Goal: Task Accomplishment & Management: Manage account settings

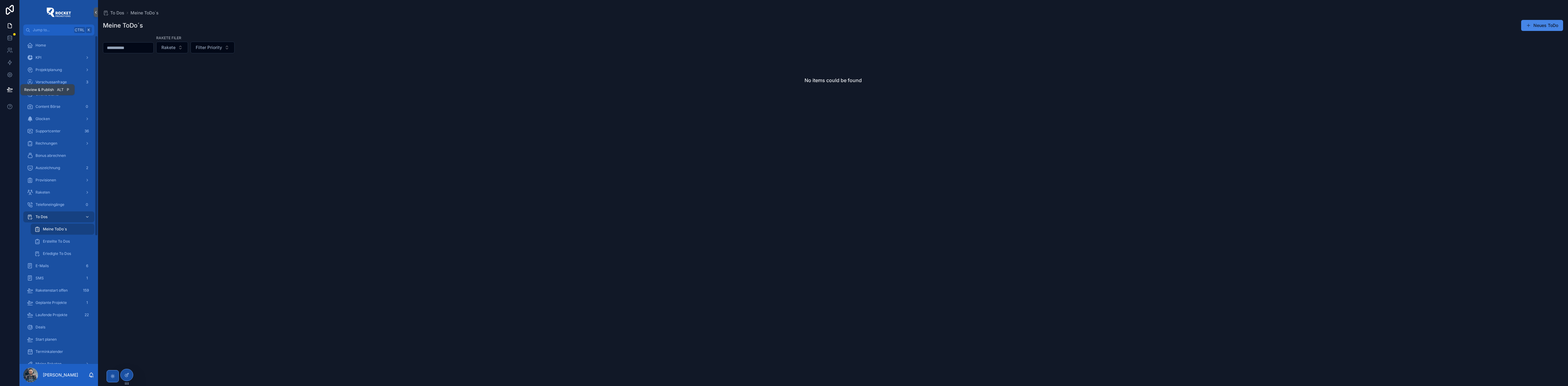
click at [12, 89] on icon at bounding box center [10, 89] width 5 height 3
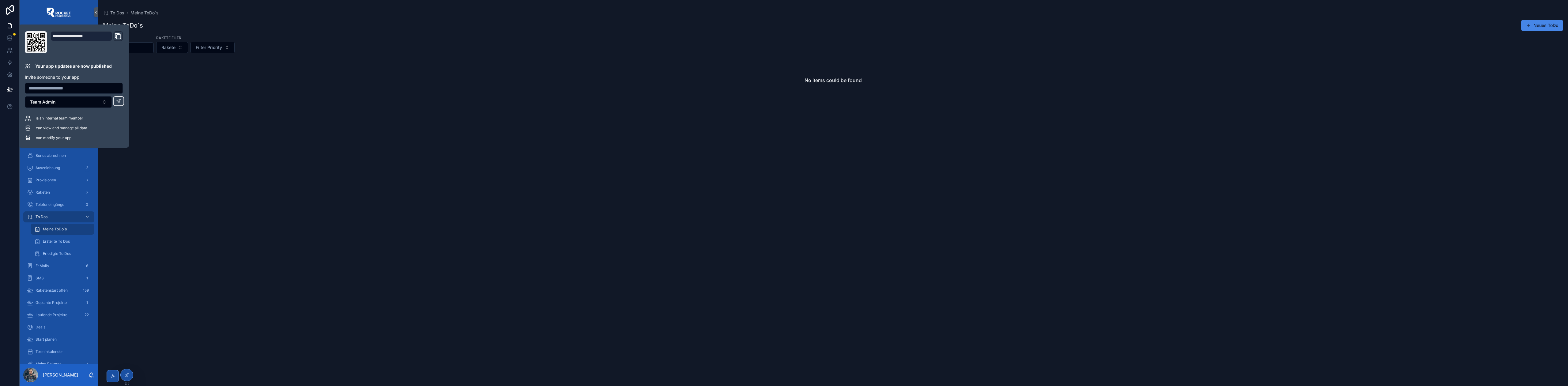
click at [262, 97] on div "No items could be found" at bounding box center [833, 80] width 1460 height 46
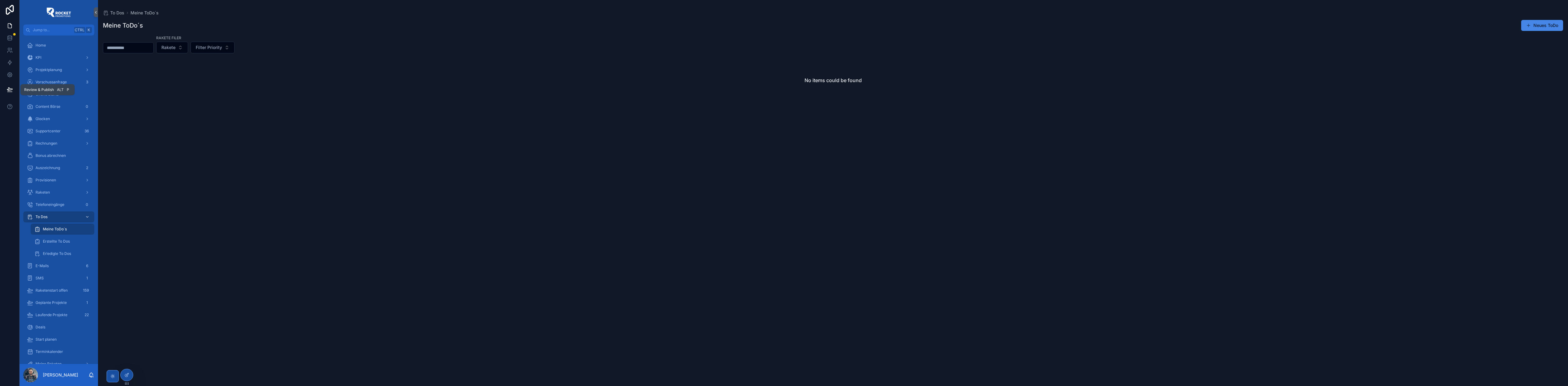
click at [12, 89] on icon at bounding box center [10, 89] width 6 height 6
click at [183, 122] on div "No items could be found" at bounding box center [833, 218] width 1470 height 321
click at [13, 76] on link at bounding box center [10, 75] width 19 height 12
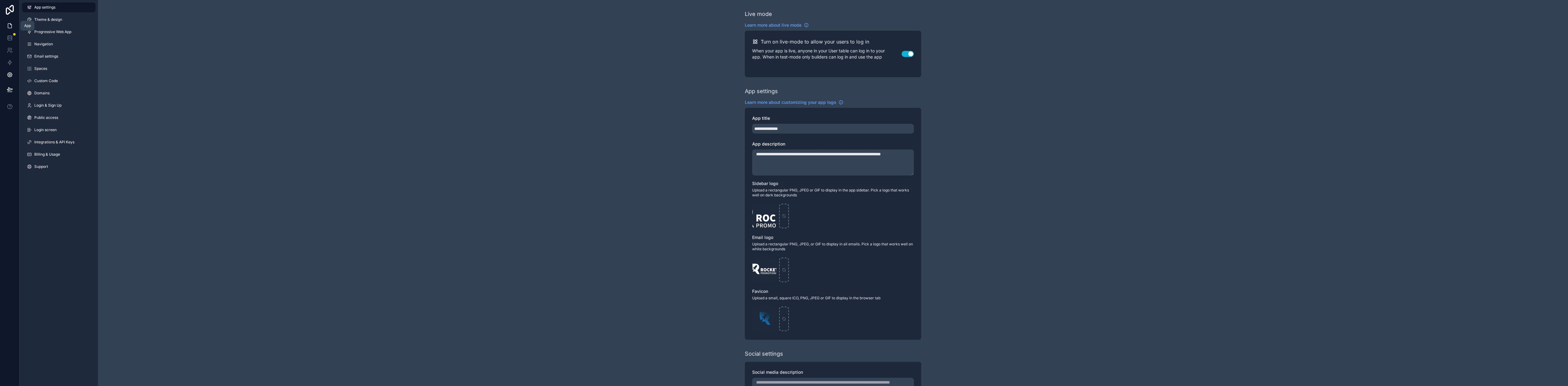
click at [9, 27] on icon at bounding box center [10, 26] width 4 height 5
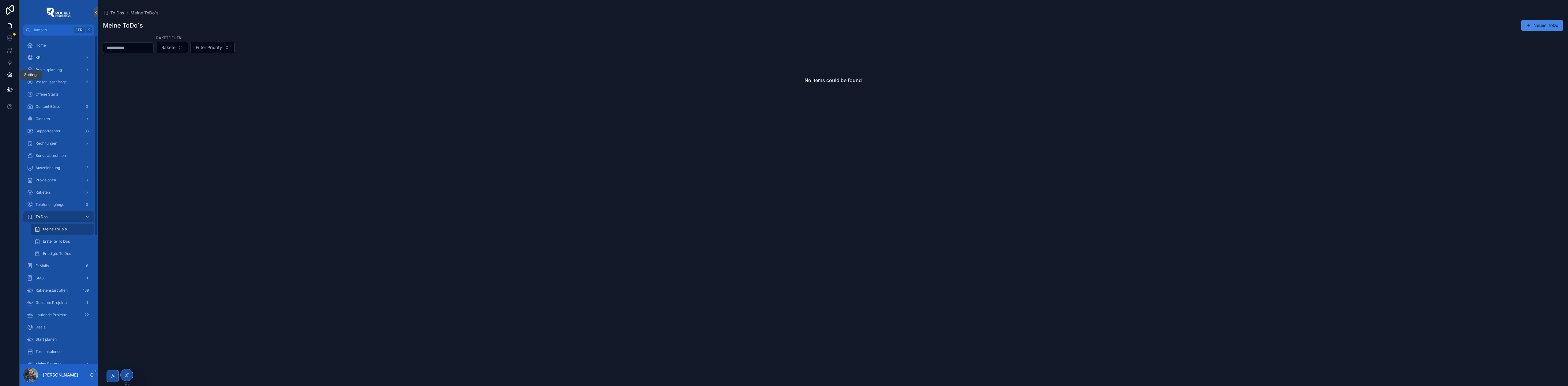
click at [11, 79] on link at bounding box center [10, 75] width 19 height 12
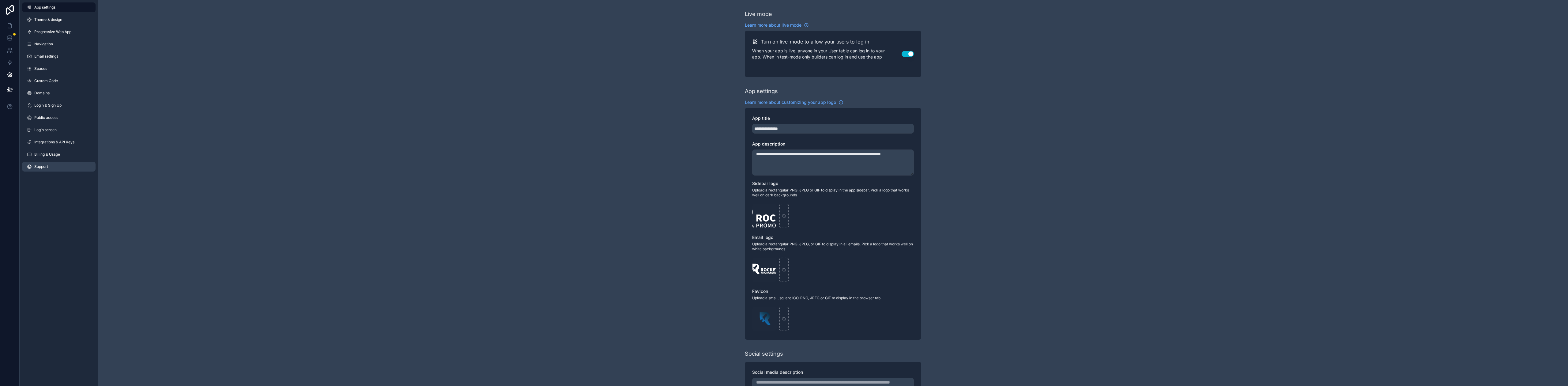
click at [43, 164] on link "Support" at bounding box center [58, 167] width 74 height 10
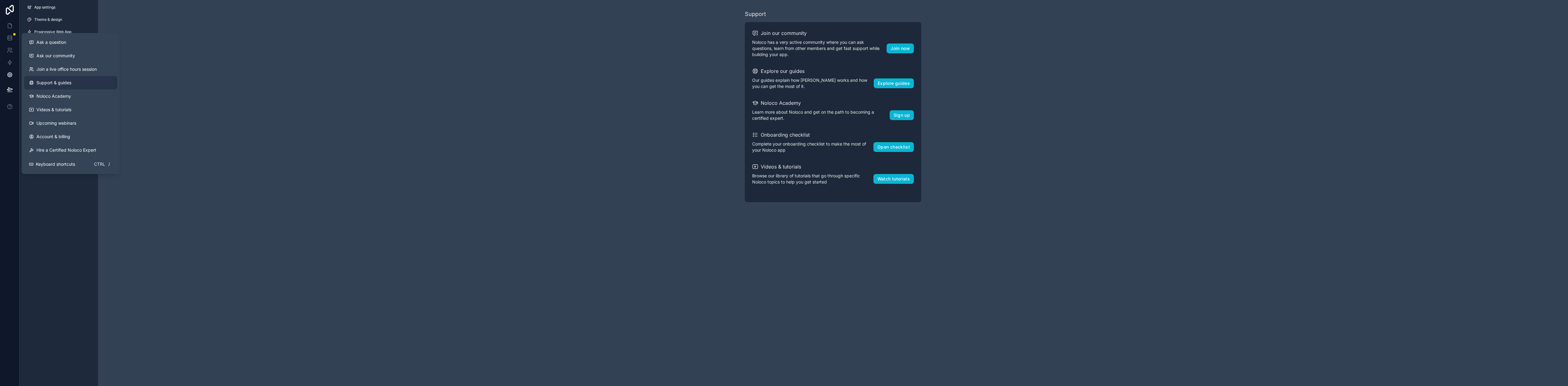
click at [58, 86] on link "Support & guides" at bounding box center [71, 83] width 93 height 13
click at [60, 44] on span "Ask a question" at bounding box center [51, 42] width 30 height 6
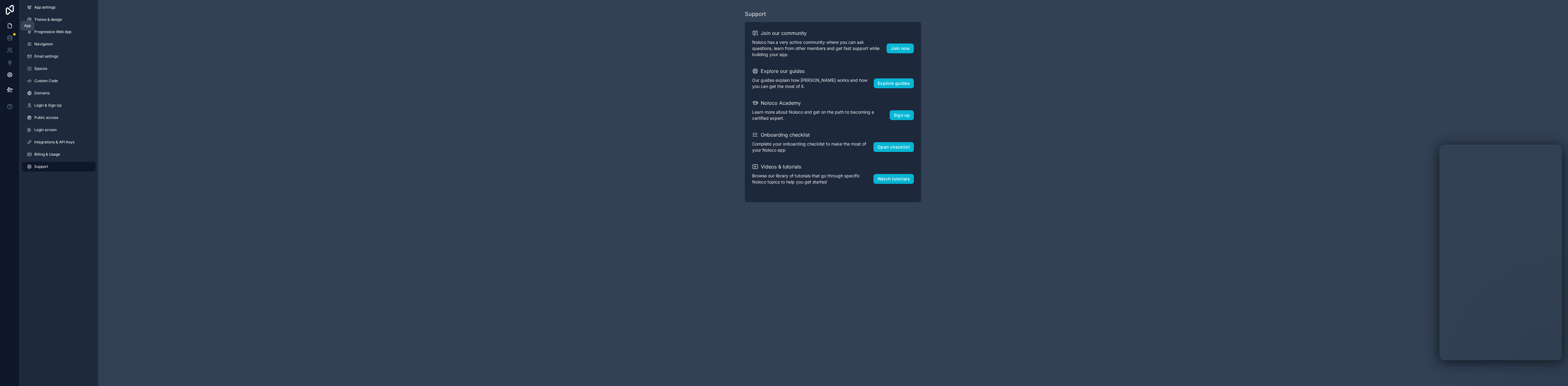
click at [10, 27] on icon at bounding box center [10, 26] width 6 height 6
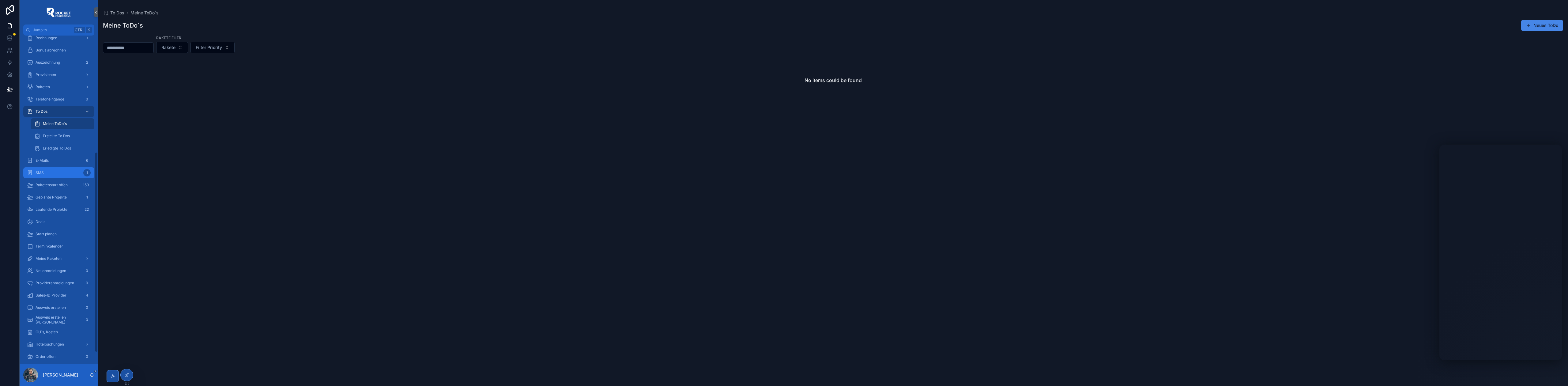
scroll to position [191, 0]
click at [60, 279] on div "Geld" at bounding box center [58, 284] width 64 height 10
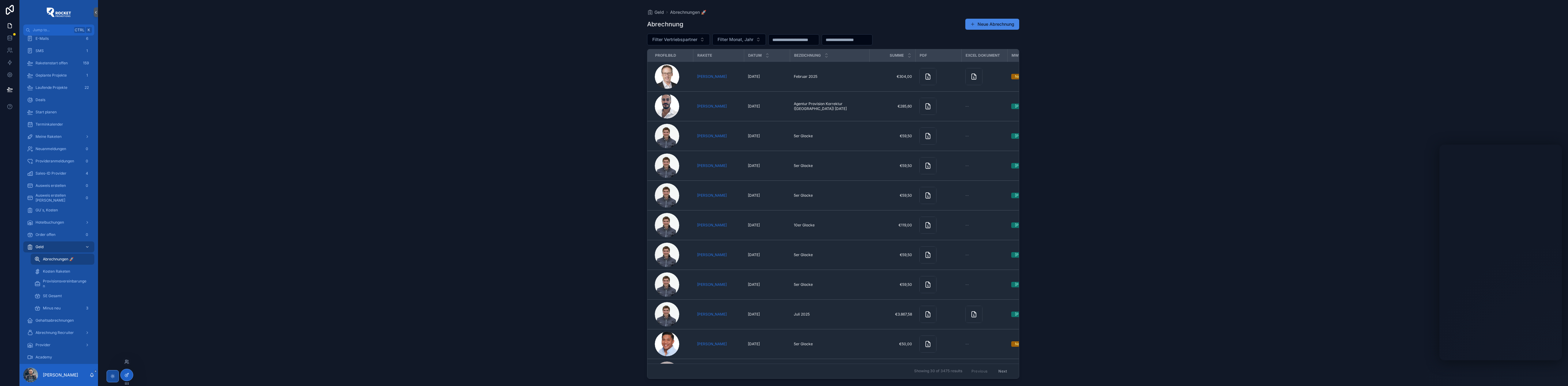
click at [127, 375] on icon at bounding box center [127, 375] width 5 height 5
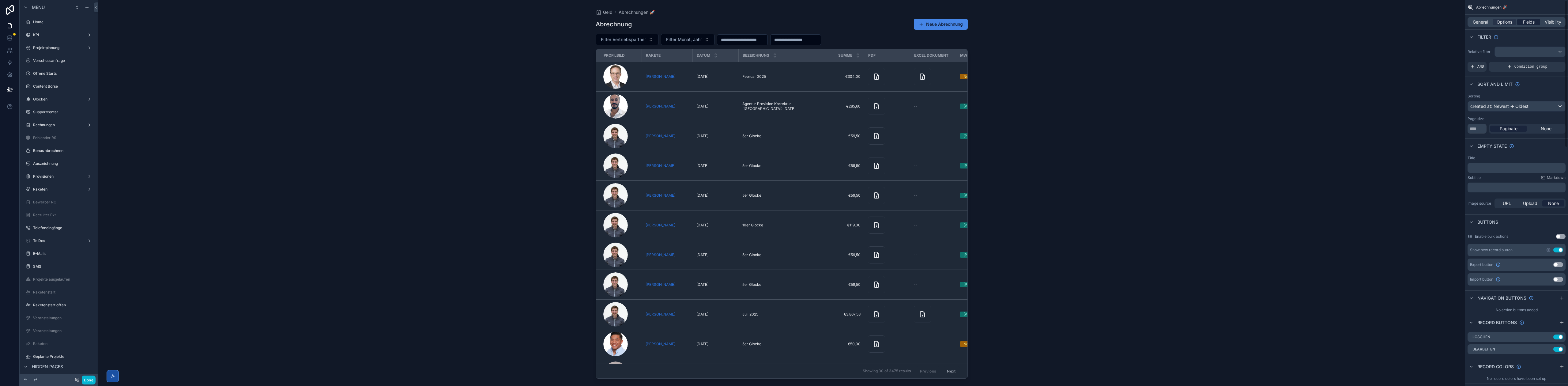
click at [1527, 24] on span "Fields" at bounding box center [1528, 22] width 12 height 6
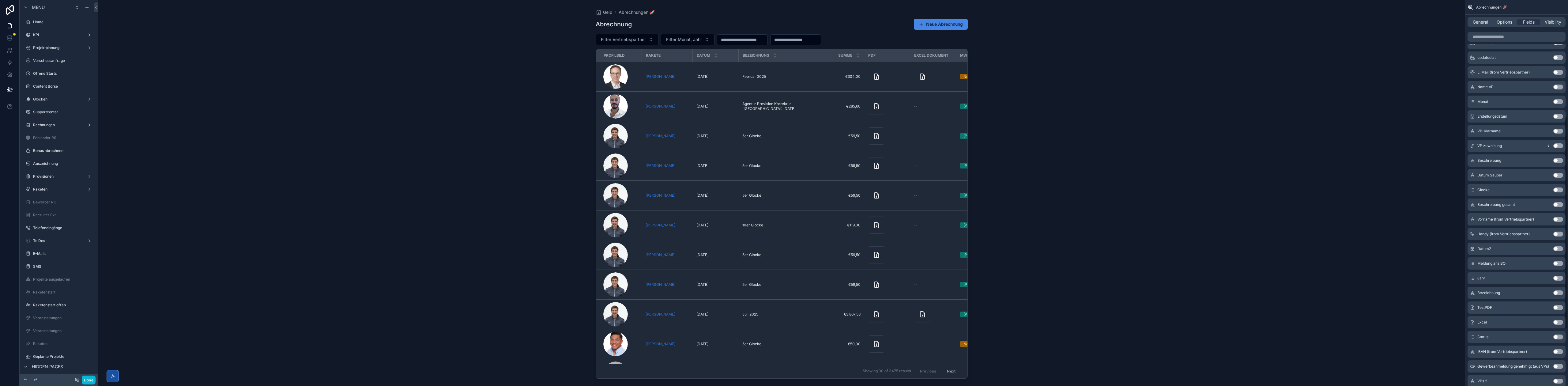
scroll to position [206, 0]
click at [1557, 132] on button "Use setting" at bounding box center [1558, 133] width 10 height 5
click at [1546, 219] on icon "scrollable content" at bounding box center [1546, 217] width 5 height 5
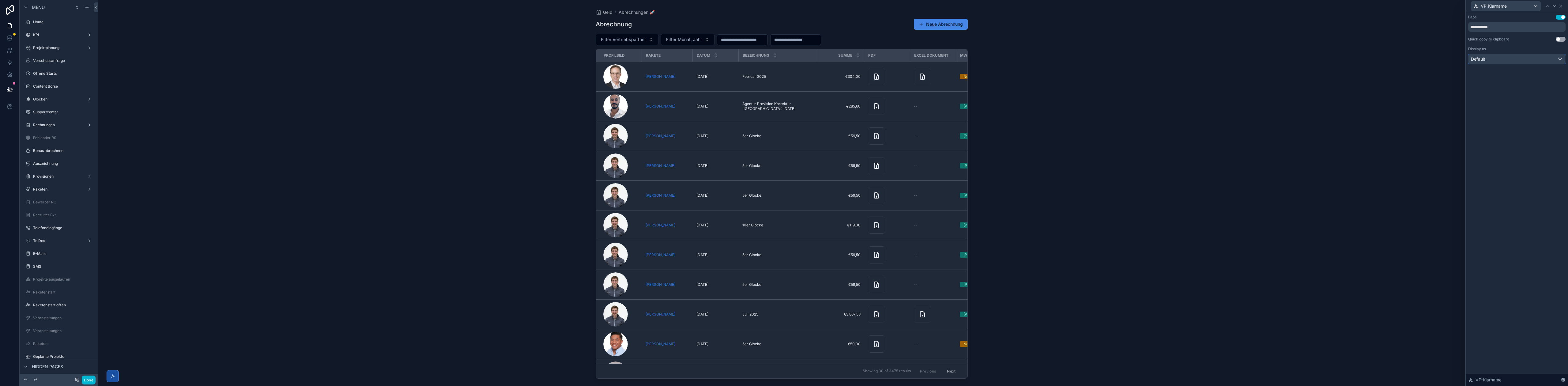
click at [1511, 57] on div "Default" at bounding box center [1516, 59] width 97 height 10
click at [1511, 63] on div at bounding box center [1517, 193] width 102 height 386
click at [1557, 39] on button "Use setting" at bounding box center [1561, 39] width 10 height 5
click at [1559, 5] on icon at bounding box center [1561, 6] width 2 height 2
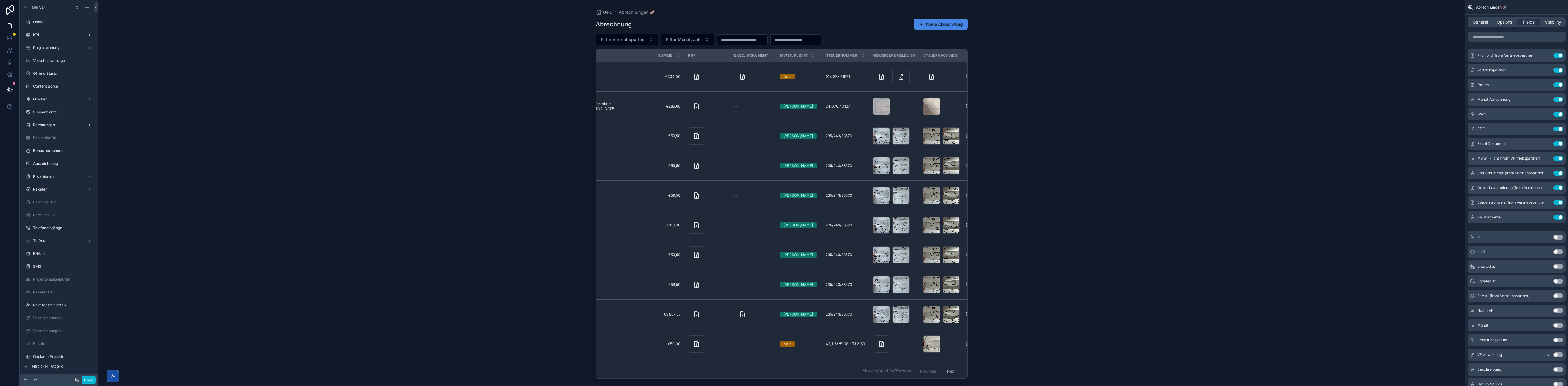
scroll to position [0, 234]
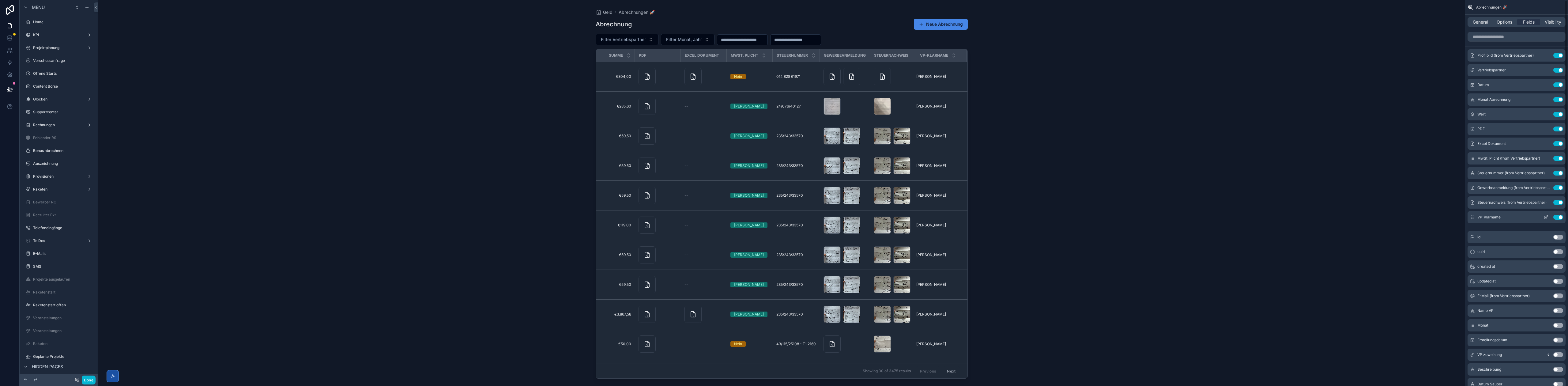
click at [1545, 218] on icon "scrollable content" at bounding box center [1546, 217] width 5 height 5
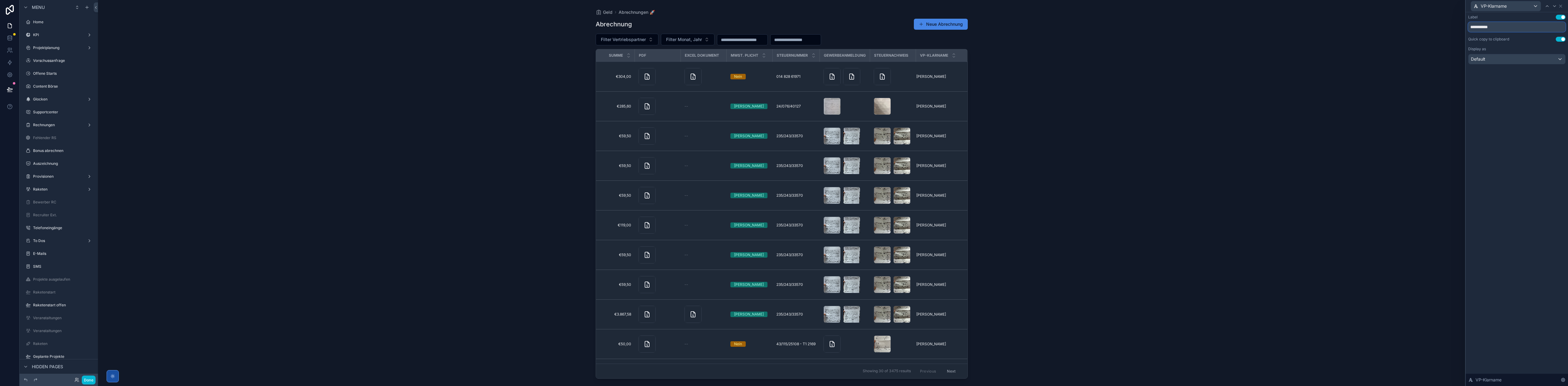
click at [1511, 27] on input "**********" at bounding box center [1517, 27] width 97 height 10
drag, startPoint x: 1475, startPoint y: 26, endPoint x: 1466, endPoint y: 27, distance: 9.1
click at [1466, 27] on div "**********" at bounding box center [1517, 46] width 102 height 67
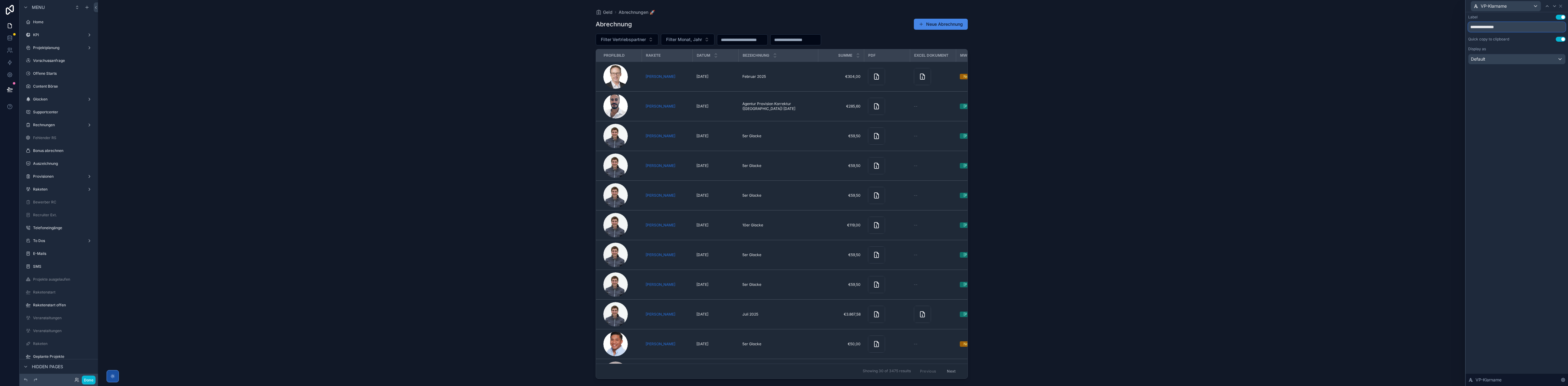
type input "**********"
click at [621, 32] on div "Abrechnung Neue Abrechnung Filter Vertriebspartner Filter Monat, Jahr Profilbil…" at bounding box center [782, 197] width 372 height 364
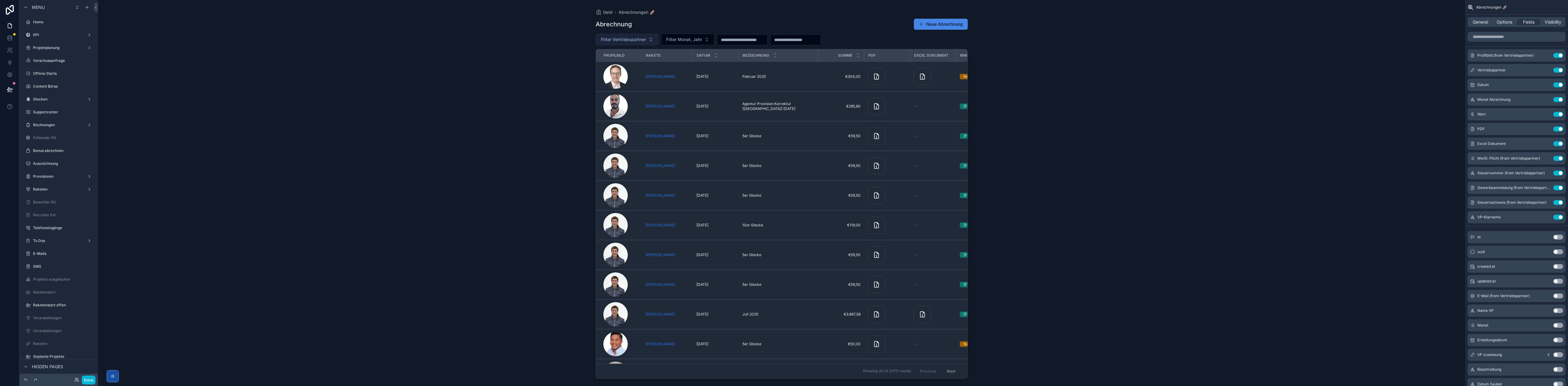
click at [646, 41] on span "Filter Vertriebspartner" at bounding box center [623, 40] width 45 height 6
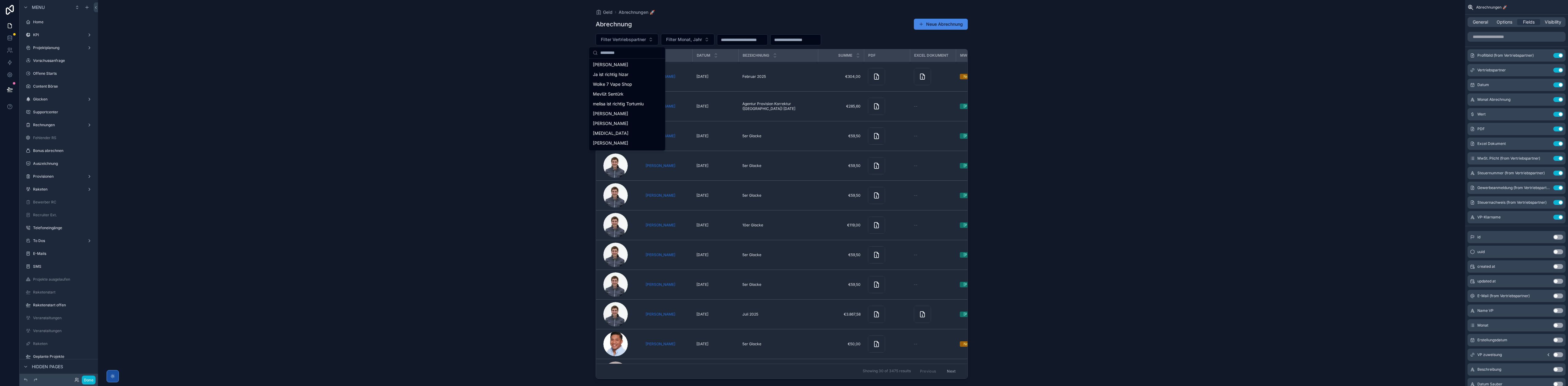
click at [635, 52] on input "scrollable content" at bounding box center [631, 52] width 61 height 11
type input "*"
click at [1066, 128] on div "Geld Abrechnungen 🚀 Abrechnung Neue Abrechnung Filter Vertriebspartner Filter M…" at bounding box center [782, 193] width 1367 height 386
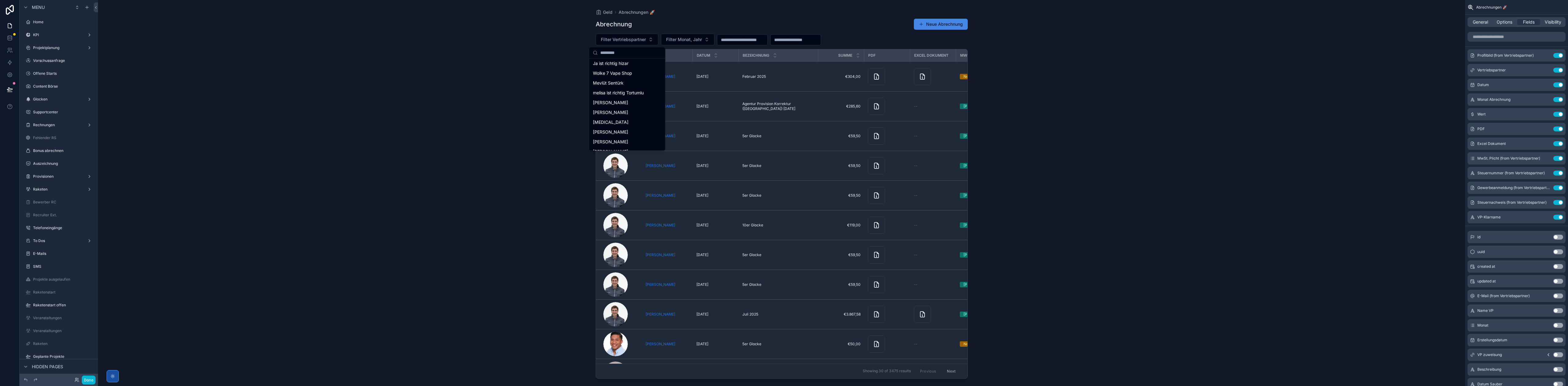
scroll to position [0, 0]
click at [1546, 216] on icon "scrollable content" at bounding box center [1546, 217] width 5 height 5
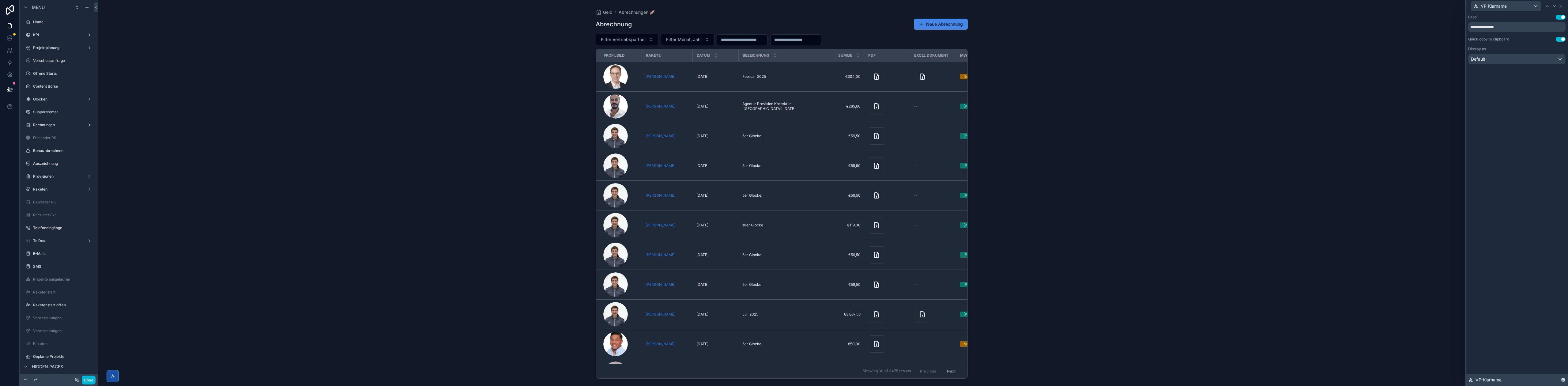
click at [1562, 380] on icon at bounding box center [1563, 380] width 5 height 5
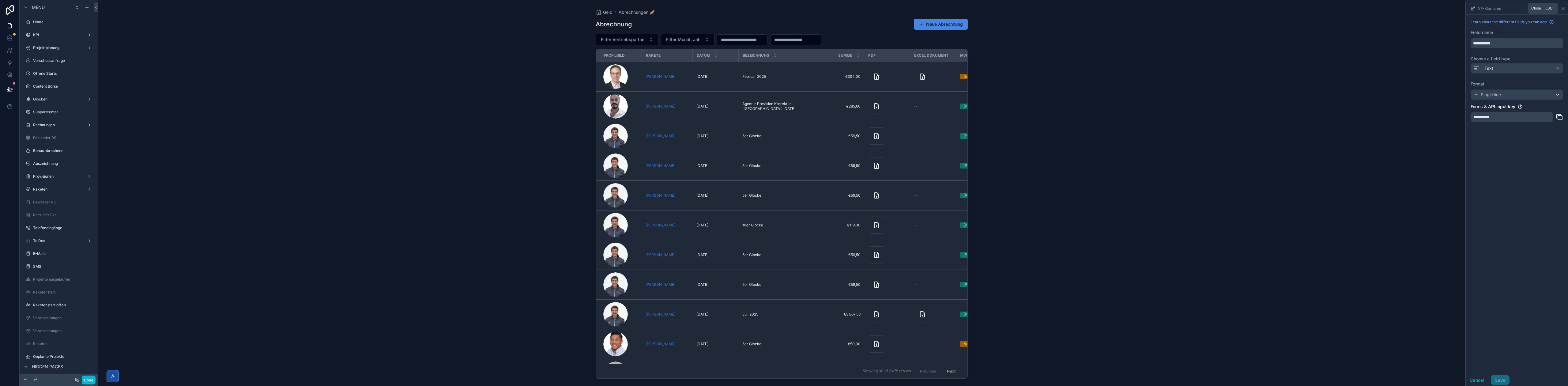
click at [1563, 9] on icon "scrollable content" at bounding box center [1563, 9] width 2 height 2
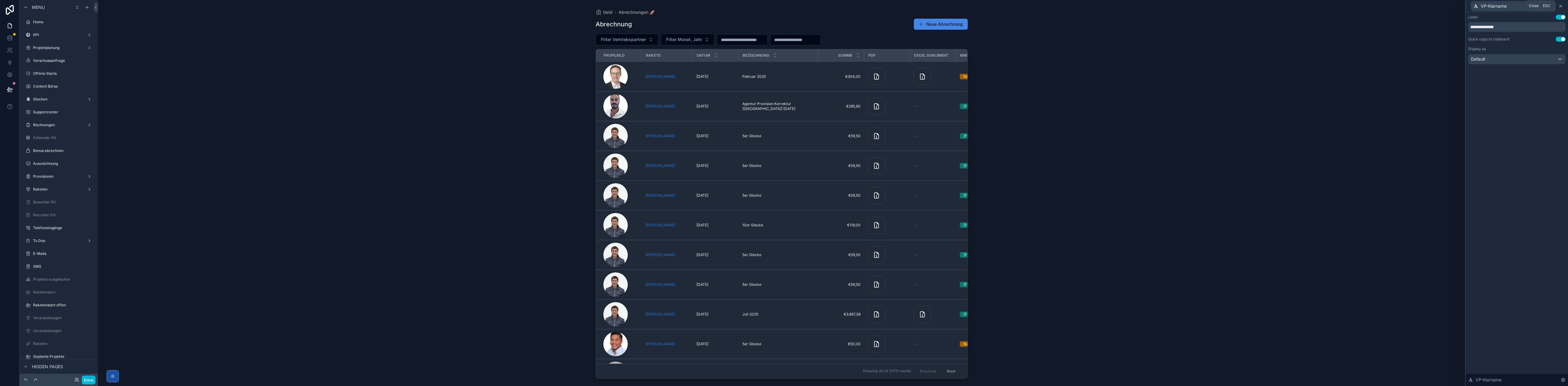
click at [1561, 5] on icon at bounding box center [1561, 6] width 2 height 2
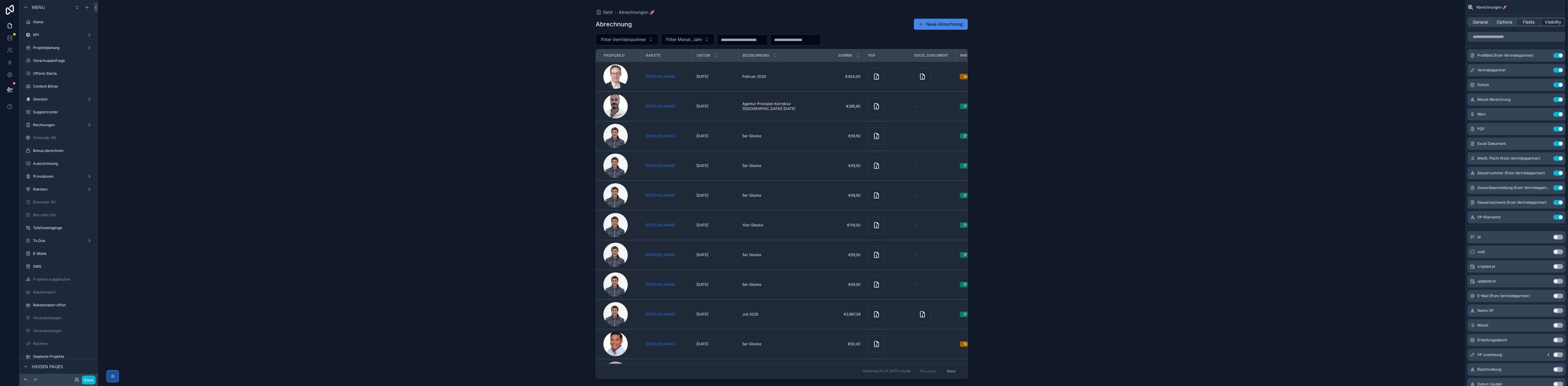
click at [1557, 23] on span "Visibility" at bounding box center [1553, 22] width 16 height 6
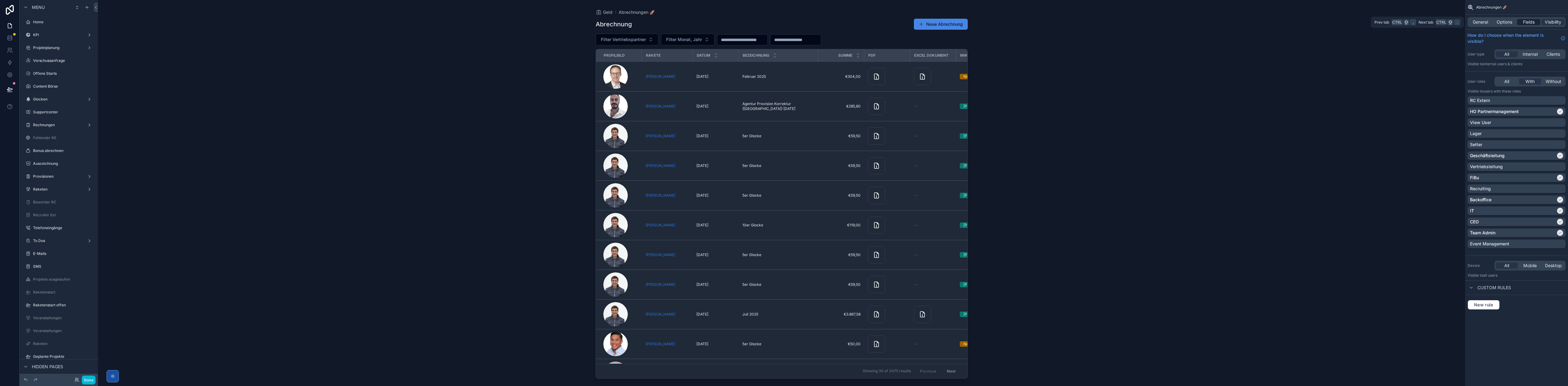
click at [1535, 21] on span "Fields" at bounding box center [1528, 22] width 12 height 6
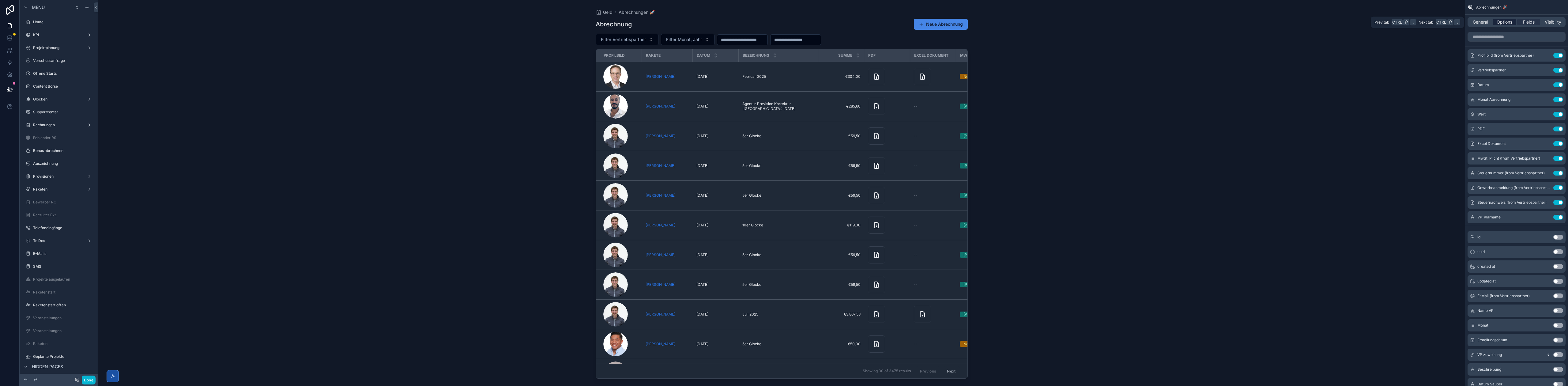
click at [1515, 20] on div "Options" at bounding box center [1505, 22] width 23 height 6
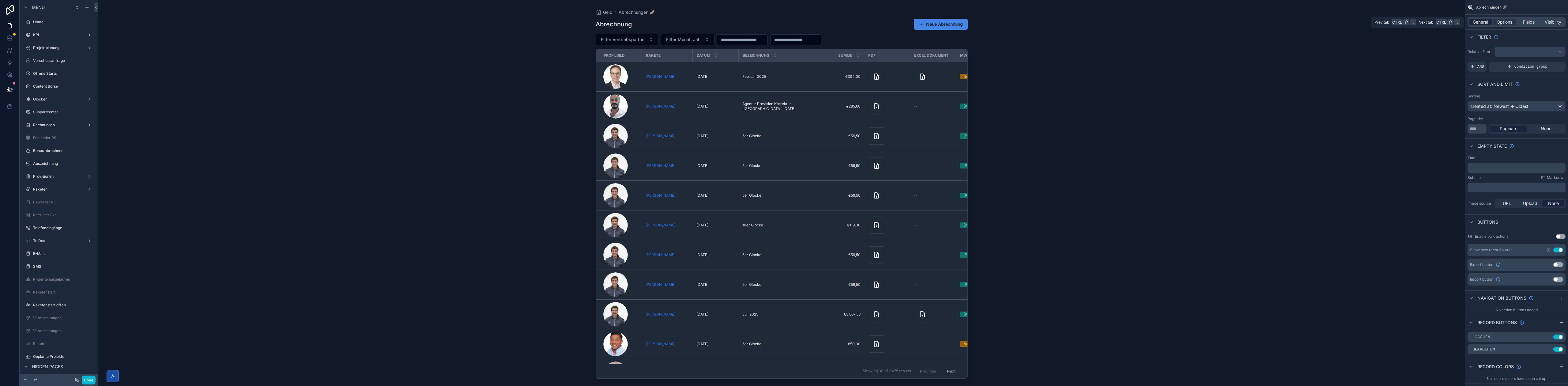
click at [1480, 24] on span "General" at bounding box center [1480, 22] width 15 height 6
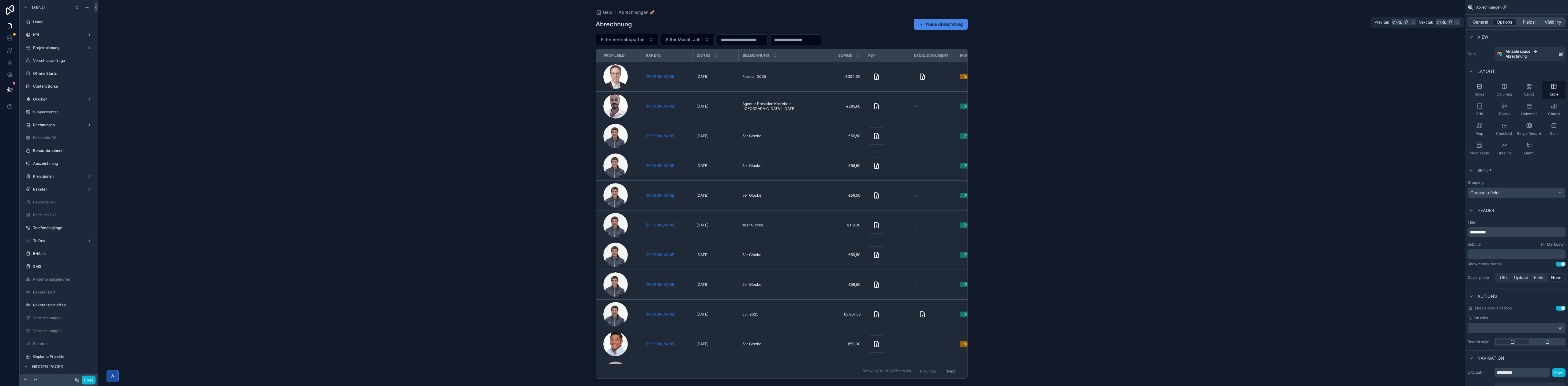
click at [1495, 21] on div "Options" at bounding box center [1505, 22] width 23 height 6
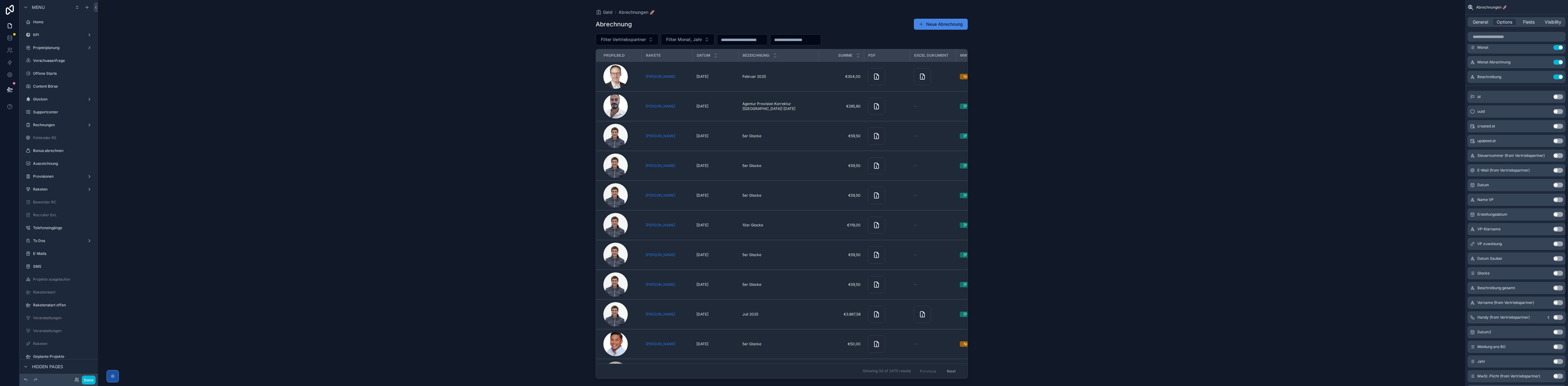
scroll to position [435, 0]
click at [1558, 226] on button "Use setting" at bounding box center [1558, 226] width 10 height 5
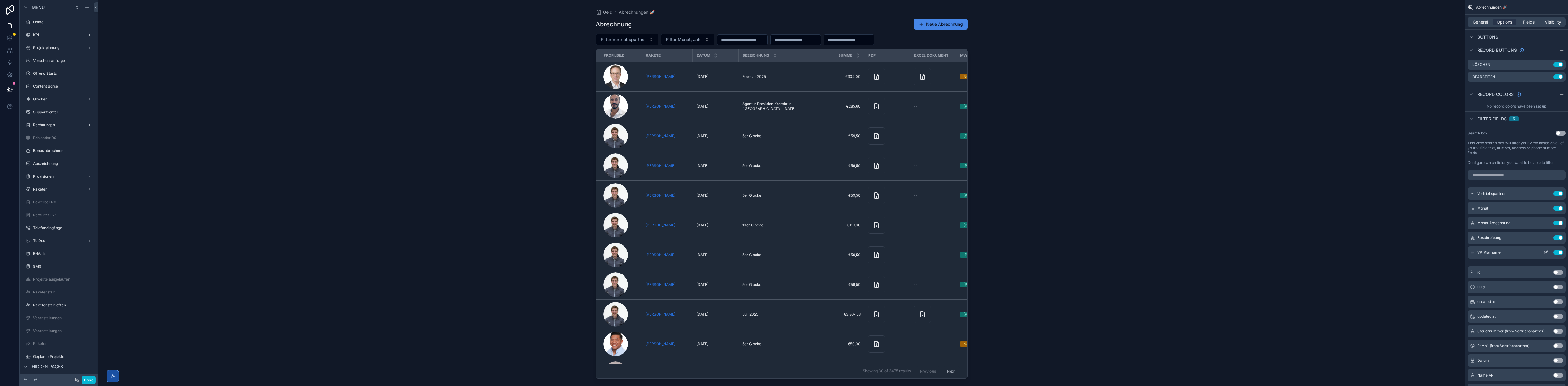
click at [1546, 253] on icon "scrollable content" at bounding box center [1547, 252] width 2 height 2
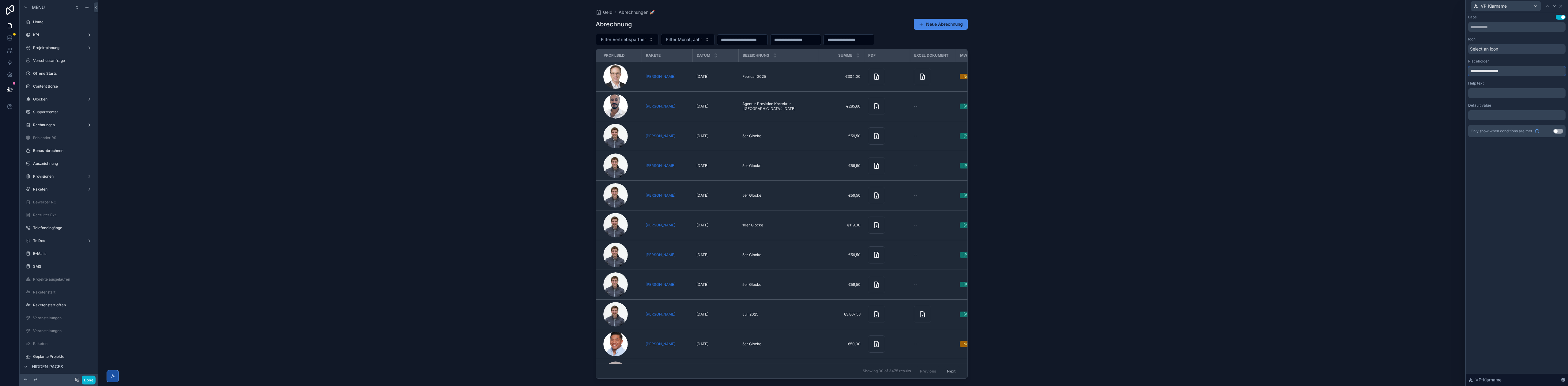
drag, startPoint x: 1486, startPoint y: 70, endPoint x: 1460, endPoint y: 72, distance: 26.1
click at [1460, 72] on div "**********" at bounding box center [784, 193] width 1568 height 386
type input "**********"
click at [1558, 132] on button "Use setting" at bounding box center [1558, 131] width 10 height 5
click at [1491, 151] on span "**********" at bounding box center [1487, 150] width 23 height 6
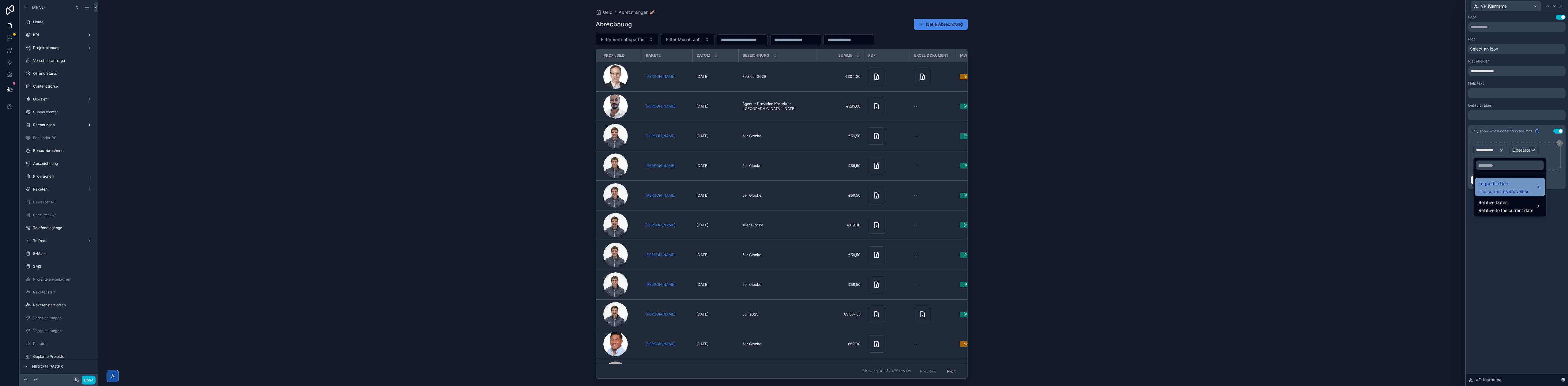
click at [1502, 181] on span "Logged in User" at bounding box center [1503, 183] width 51 height 7
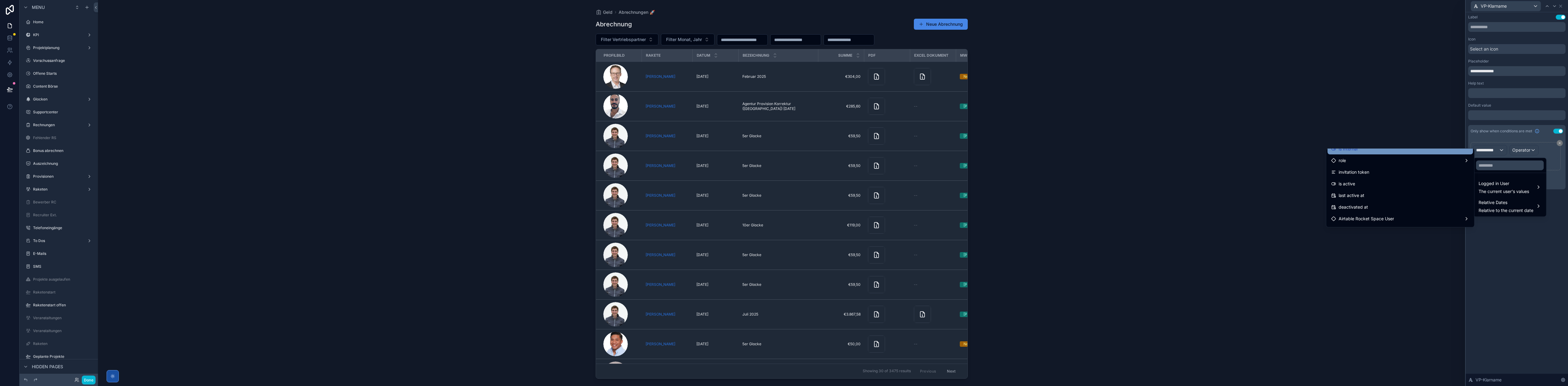
scroll to position [82, 0]
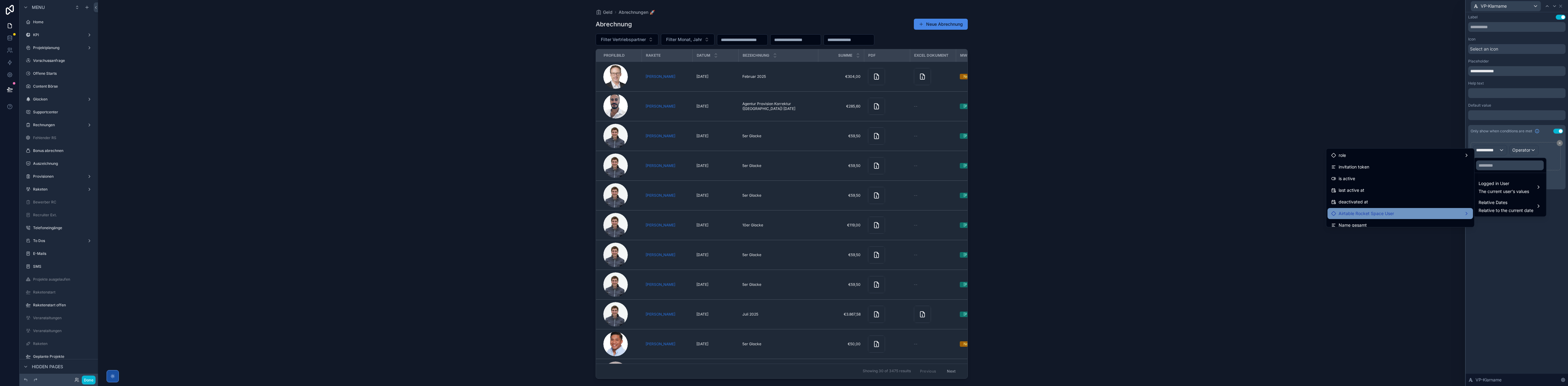
click at [1382, 214] on span "Airtable Rocket Space User" at bounding box center [1366, 214] width 55 height 7
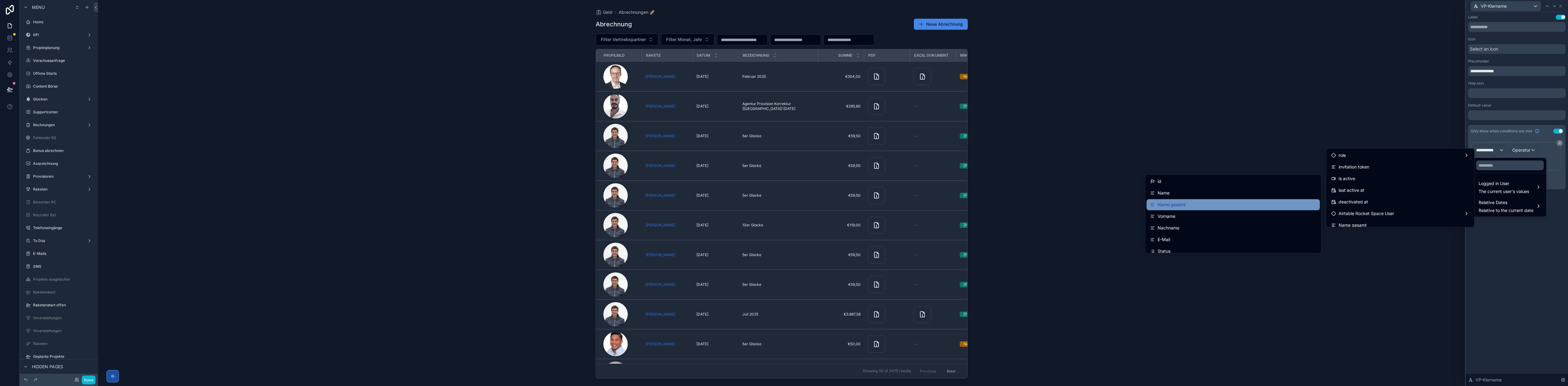
click at [1235, 204] on div "Name gesamt" at bounding box center [1233, 205] width 166 height 7
click at [1512, 153] on span "Operator" at bounding box center [1521, 150] width 18 height 5
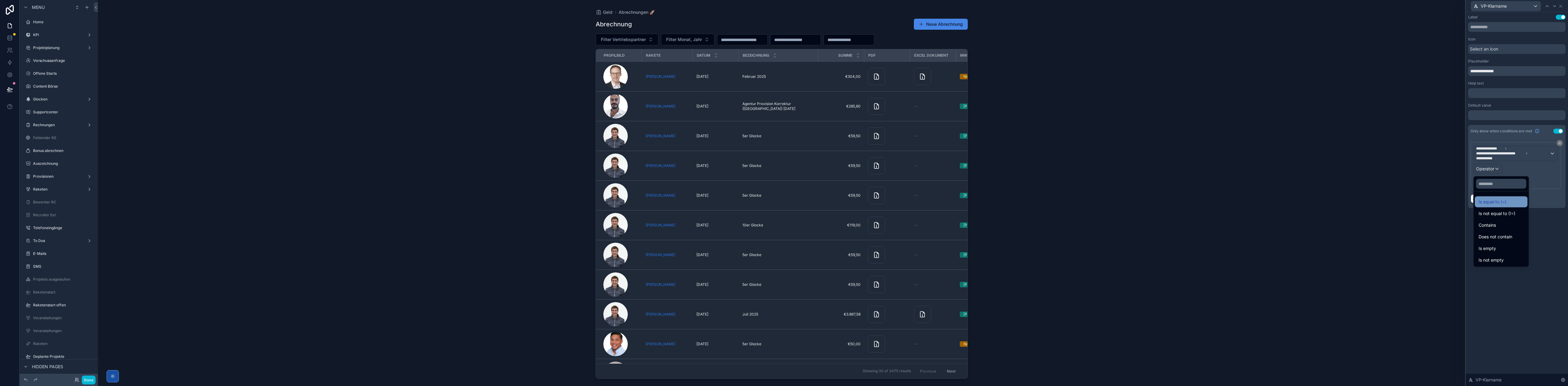
click at [1500, 203] on span "Is equal to (=)" at bounding box center [1493, 202] width 28 height 7
click at [1497, 180] on p "﻿" at bounding box center [1516, 177] width 81 height 6
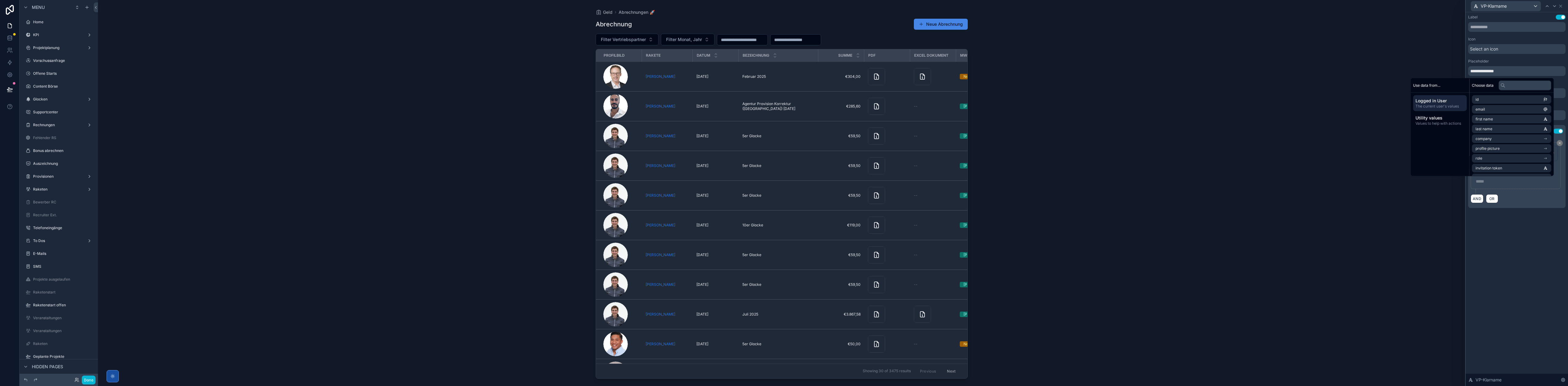
click at [1488, 183] on p "***** ﻿" at bounding box center [1516, 181] width 81 height 6
click at [1503, 263] on div "**********" at bounding box center [1517, 199] width 102 height 374
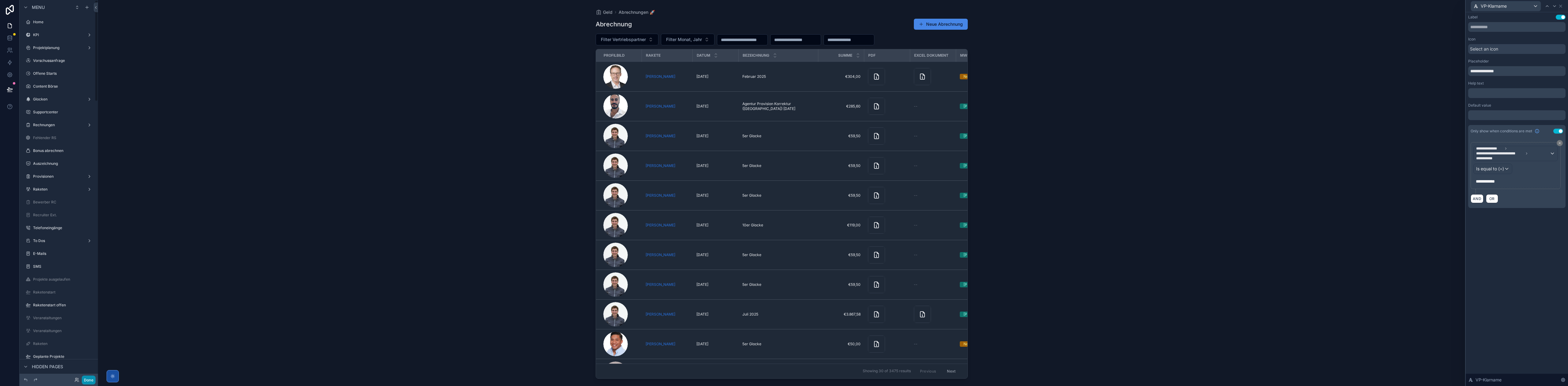
click at [83, 381] on button "Done" at bounding box center [88, 380] width 14 height 9
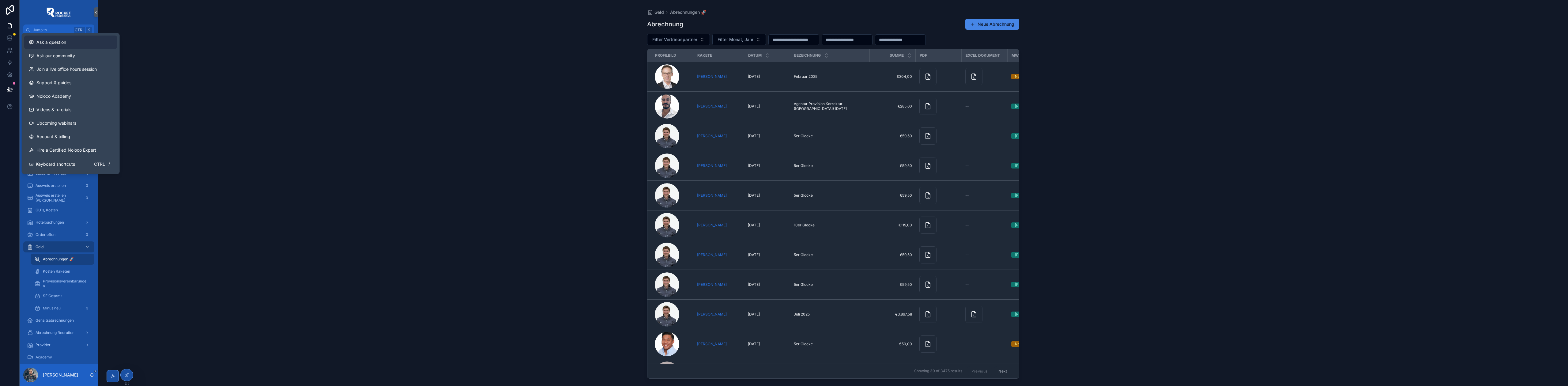
click at [60, 42] on span "Ask a question" at bounding box center [51, 42] width 30 height 6
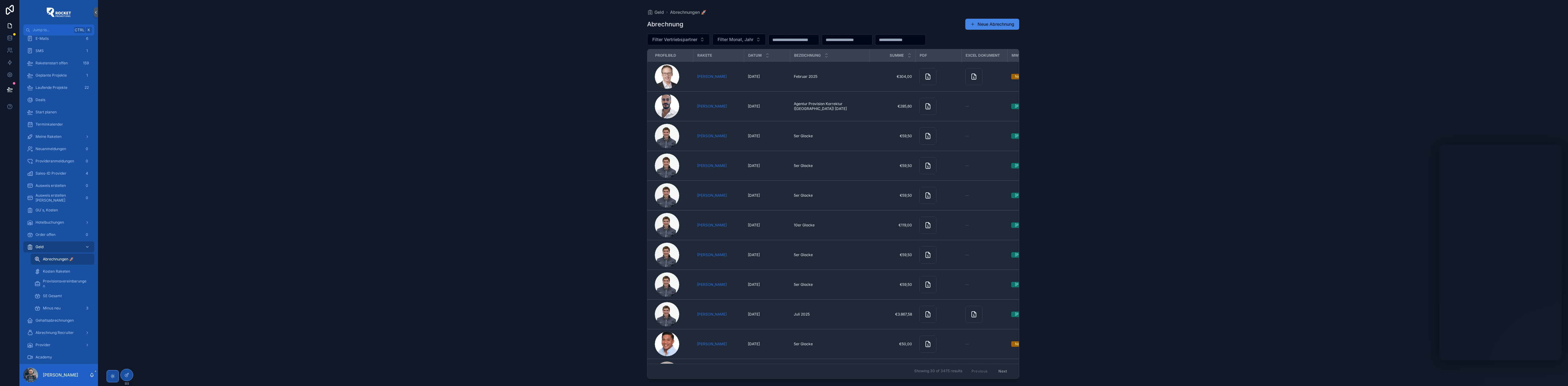
click at [552, 132] on div "Geld Abrechnungen 🚀 Abrechnung Neue Abrechnung Filter Vertriebspartner Filter M…" at bounding box center [833, 193] width 1470 height 386
click at [129, 375] on div at bounding box center [127, 374] width 12 height 12
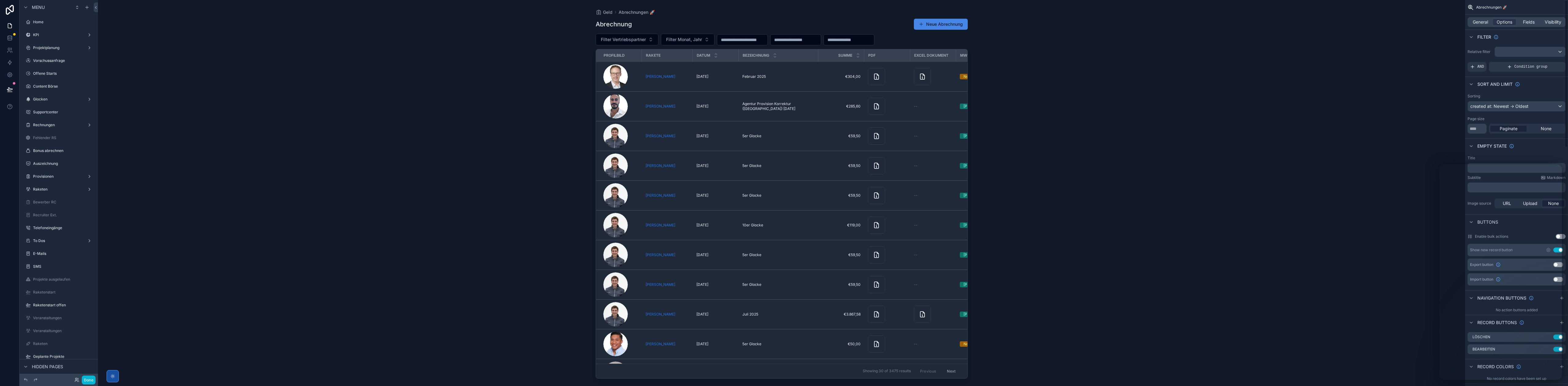
click at [1307, 185] on div "Geld Abrechnungen 🚀 Abrechnung Neue Abrechnung Filter Vertriebspartner Filter M…" at bounding box center [782, 193] width 1367 height 386
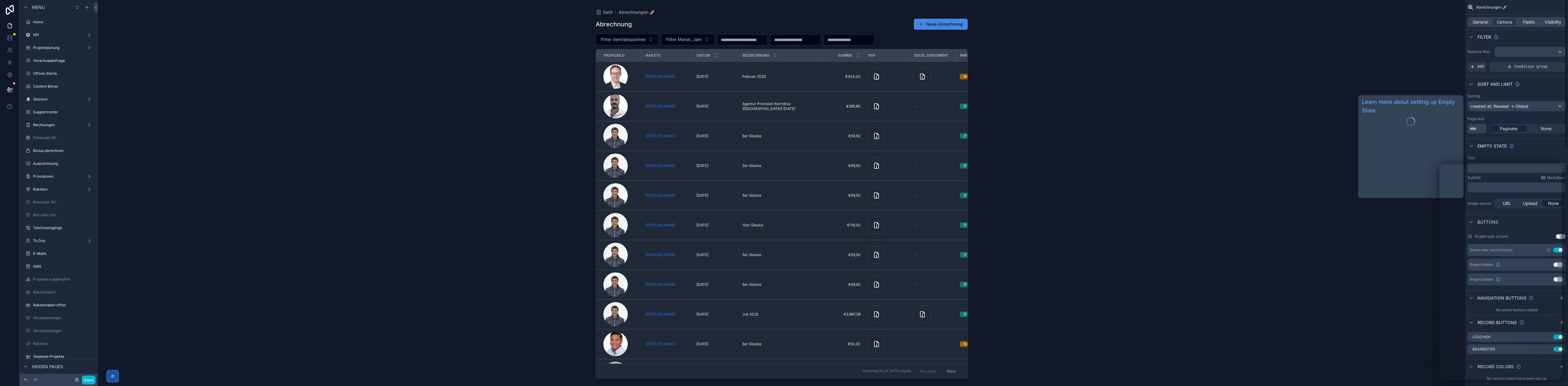
click at [1403, 123] on div at bounding box center [1410, 122] width 98 height 9
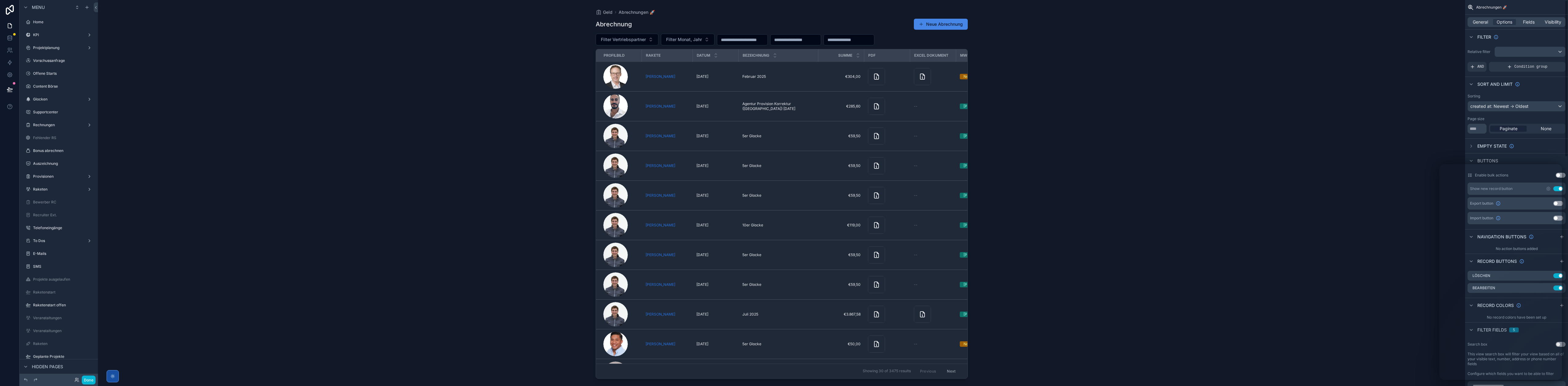
click at [1378, 61] on div "Geld Abrechnungen 🚀 Abrechnung Neue Abrechnung Filter Vertriebspartner Filter M…" at bounding box center [782, 193] width 1367 height 386
click at [1307, 169] on div "Geld Abrechnungen 🚀 Abrechnung Neue Abrechnung Filter Vertriebspartner Filter M…" at bounding box center [782, 193] width 1367 height 386
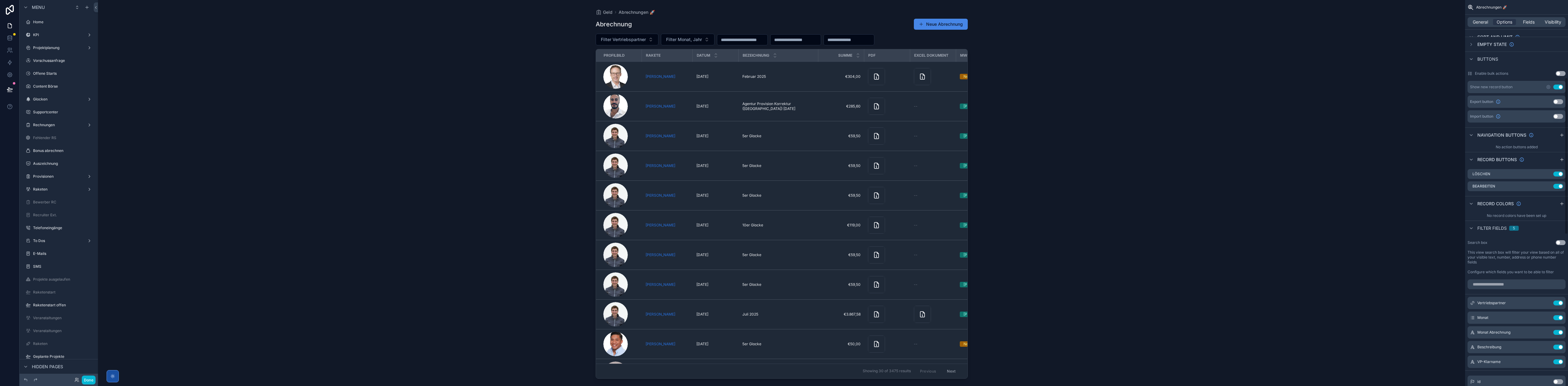
scroll to position [191, 0]
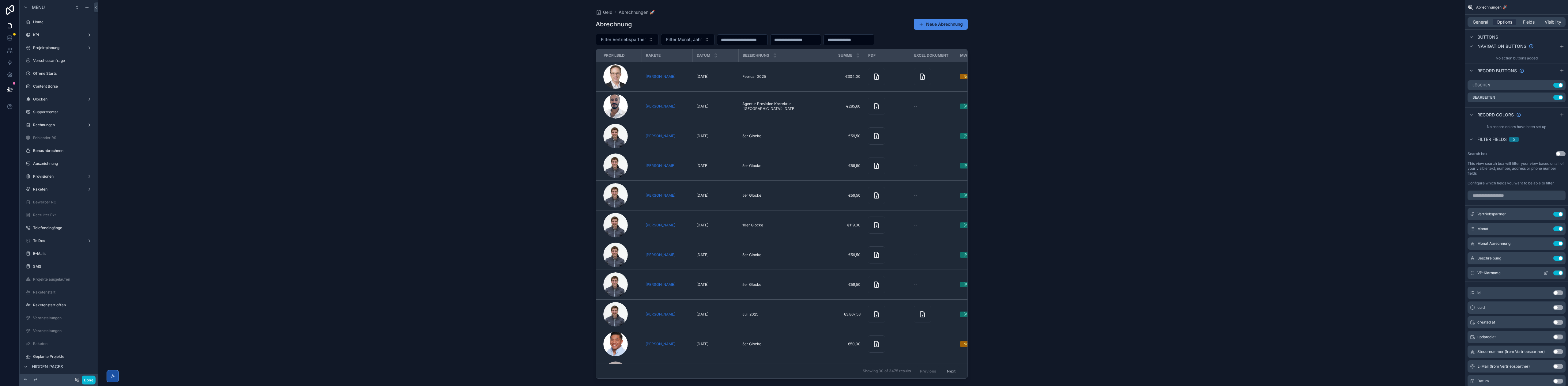
click at [1546, 273] on icon "scrollable content" at bounding box center [1547, 272] width 2 height 2
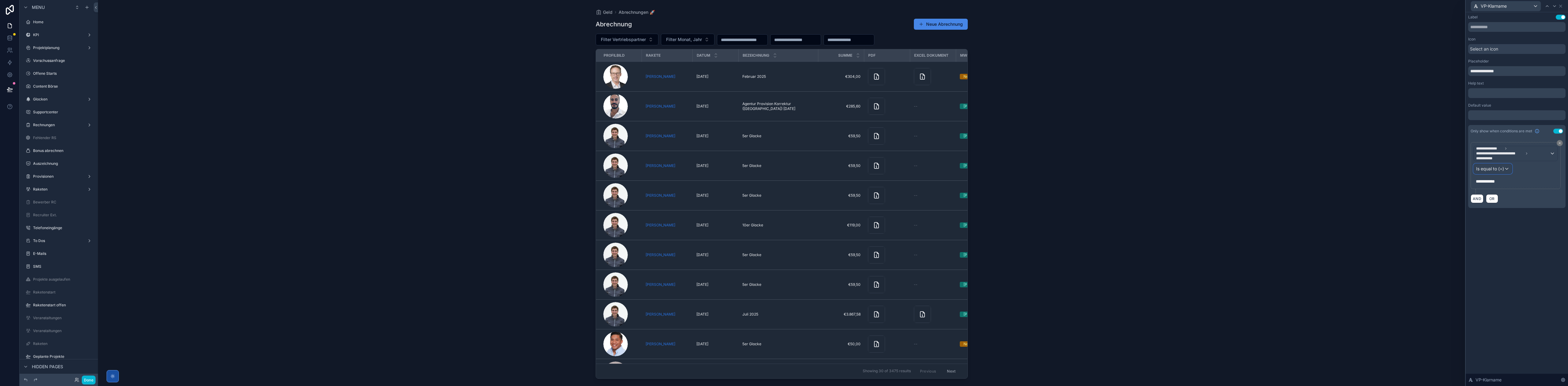
click at [1500, 167] on span "Is equal to (=)" at bounding box center [1490, 169] width 28 height 6
click at [1510, 202] on div "Is equal to (=)" at bounding box center [1501, 202] width 45 height 7
click at [1542, 315] on div "**********" at bounding box center [1517, 199] width 102 height 374
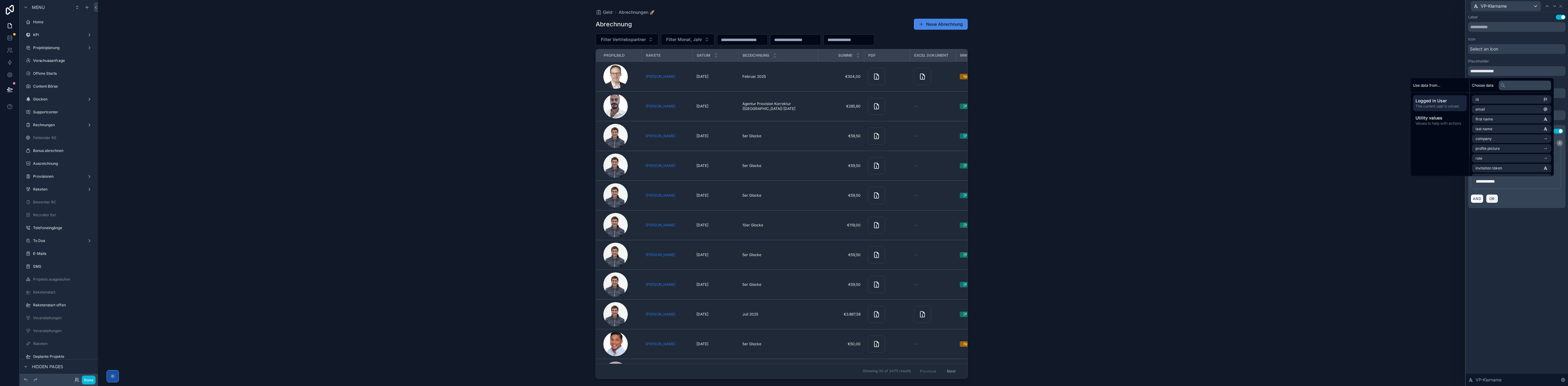
click at [1494, 198] on span "OR" at bounding box center [1492, 199] width 8 height 5
click at [1333, 83] on div "Geld Abrechnungen 🚀 Abrechnung Neue Abrechnung Filter Vertriebspartner Filter M…" at bounding box center [782, 193] width 1367 height 386
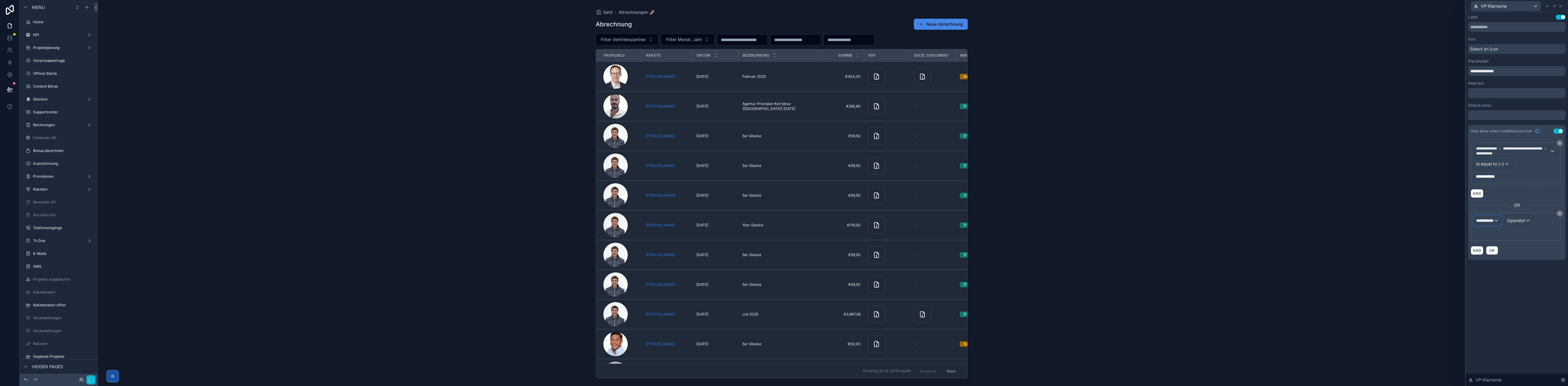
click at [1500, 224] on div "**********" at bounding box center [1488, 220] width 28 height 10
click at [1490, 262] on span "Logged in User" at bounding box center [1503, 259] width 51 height 7
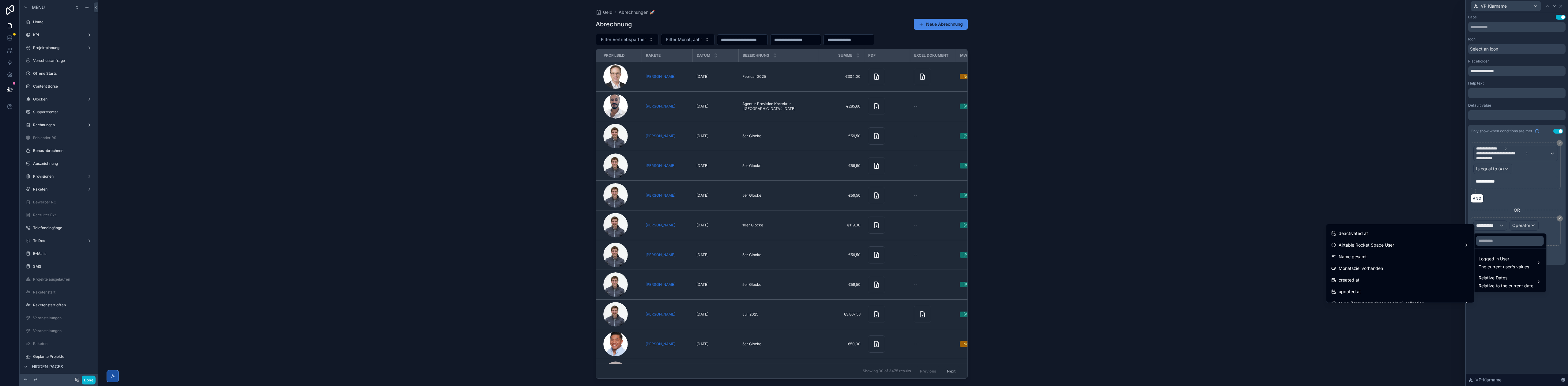
scroll to position [136, 0]
click at [1391, 234] on div "Airtable Rocket Space User" at bounding box center [1400, 234] width 138 height 7
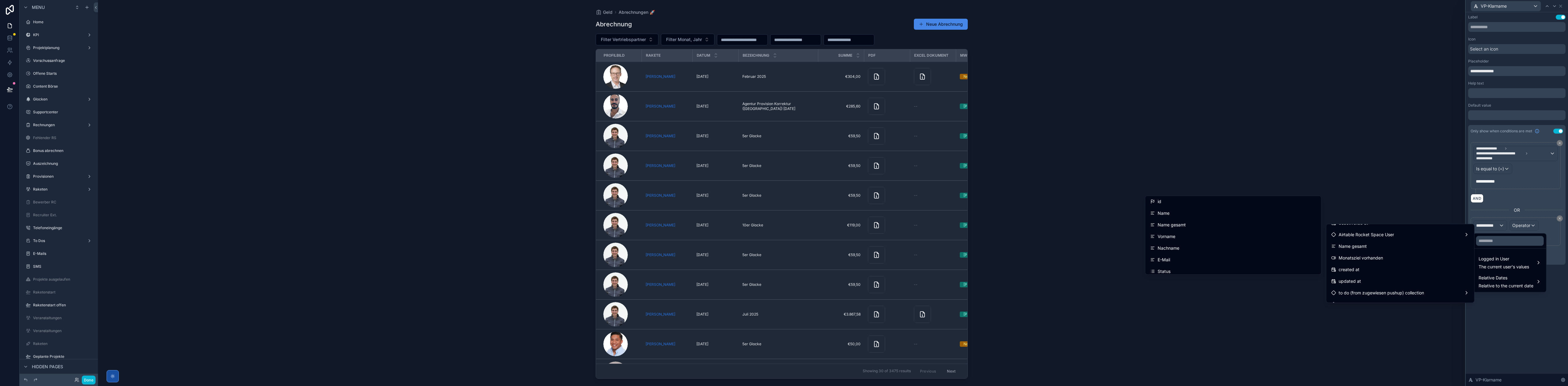
scroll to position [0, 0]
click at [1390, 234] on div "Airtable Rocket Space User" at bounding box center [1400, 234] width 138 height 7
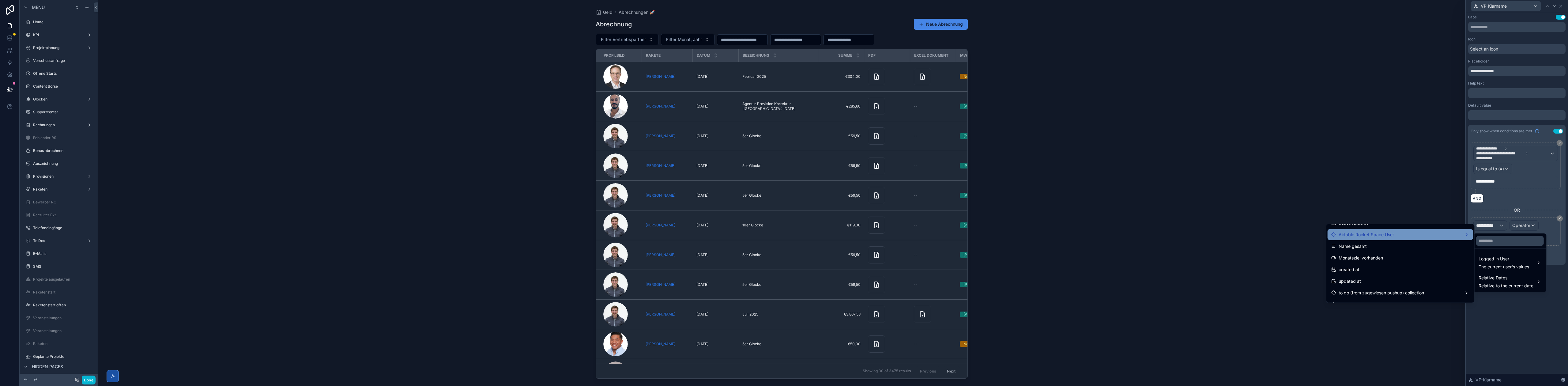
click at [1359, 235] on span "Airtable Rocket Space User" at bounding box center [1366, 234] width 55 height 7
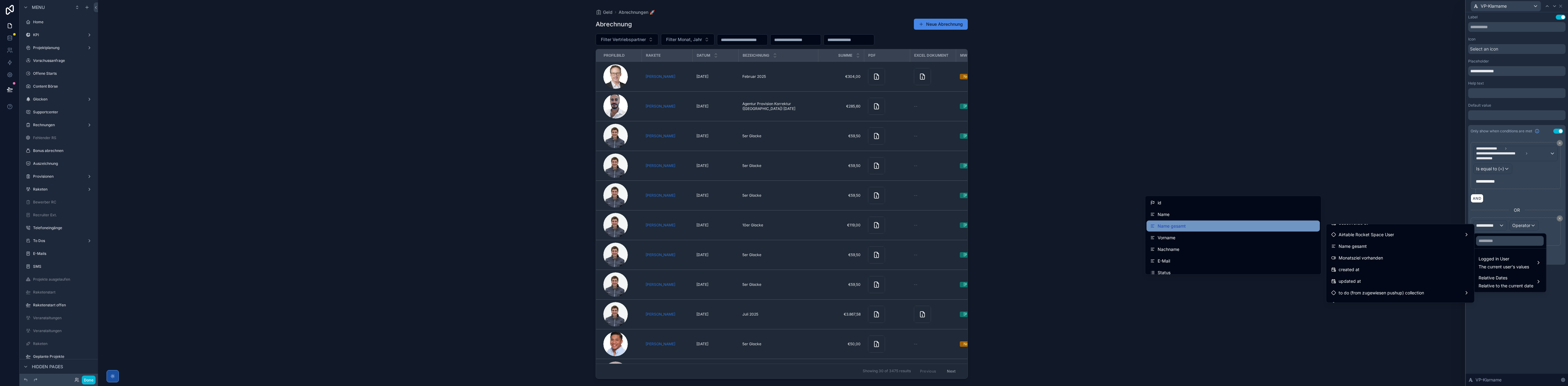
click at [1230, 226] on div "Name gesamt" at bounding box center [1233, 226] width 166 height 7
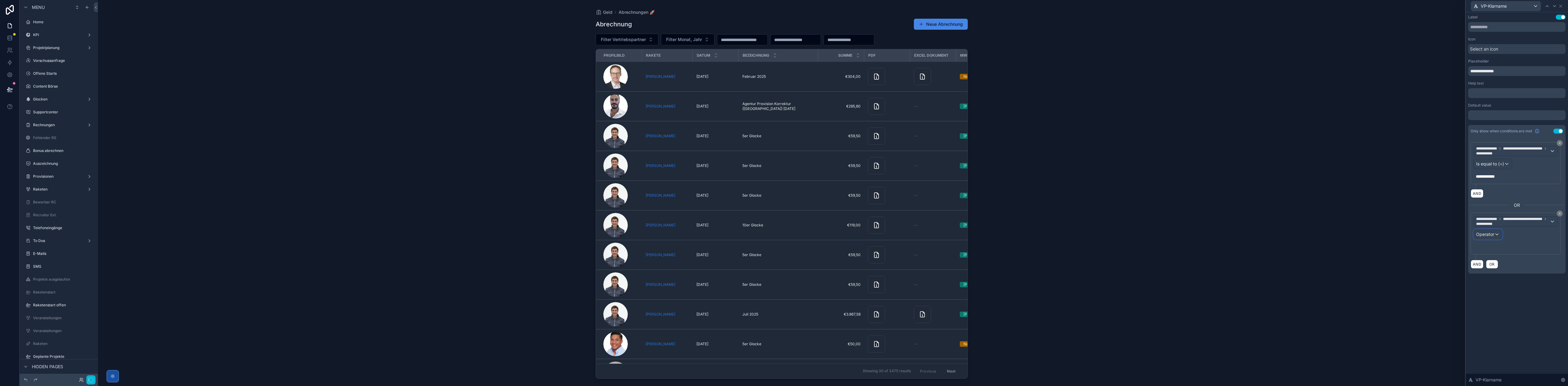
click at [1494, 237] on span "Operator" at bounding box center [1485, 234] width 18 height 5
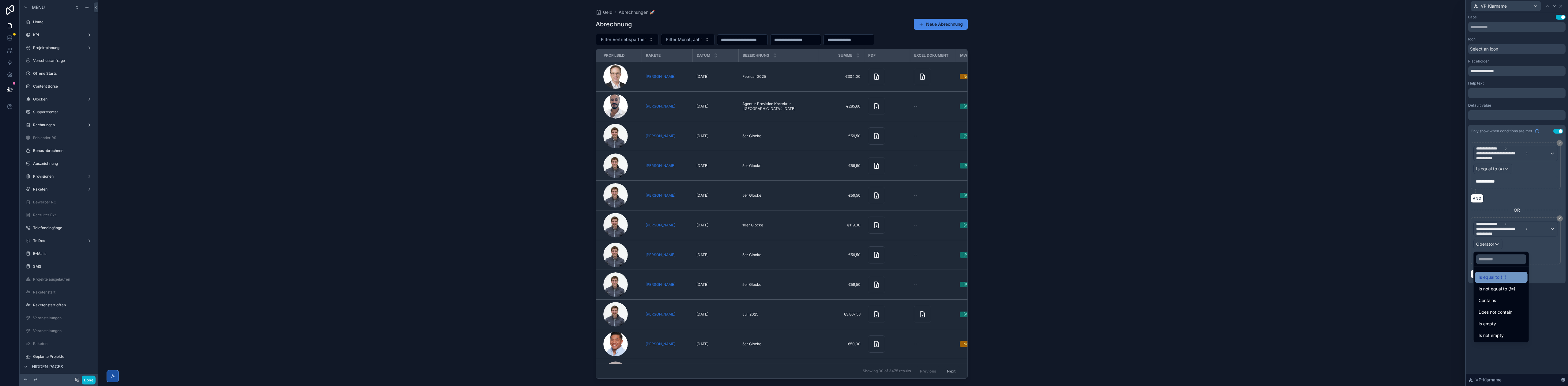
click at [1493, 278] on span "Is equal to (=)" at bounding box center [1493, 277] width 28 height 7
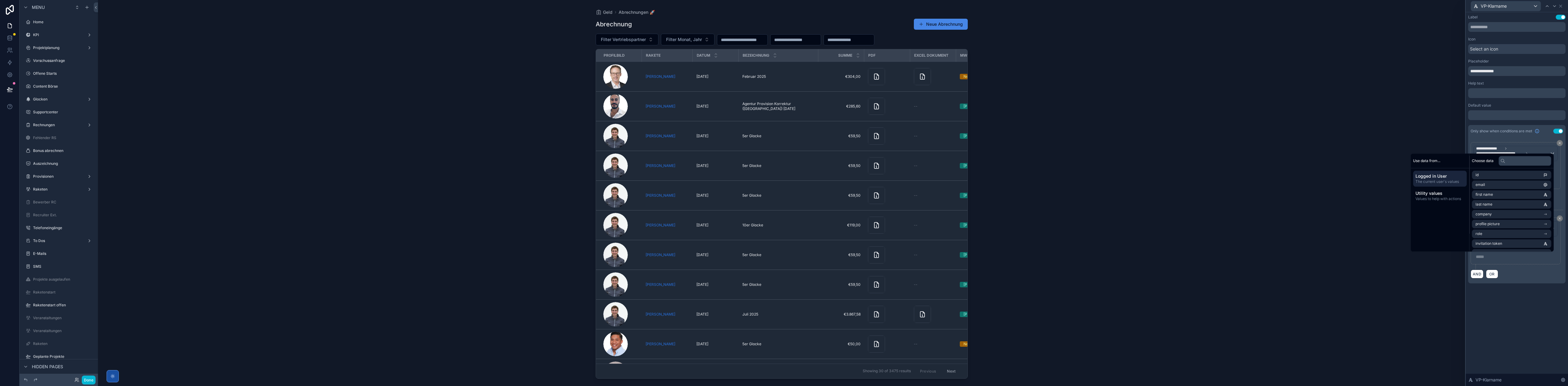
drag, startPoint x: 1528, startPoint y: 362, endPoint x: 1484, endPoint y: 258, distance: 112.9
click at [1484, 258] on p "***** ﻿" at bounding box center [1516, 257] width 81 height 6
click at [1497, 315] on div "**********" at bounding box center [1517, 199] width 102 height 374
click at [86, 378] on button "button" at bounding box center [91, 379] width 9 height 9
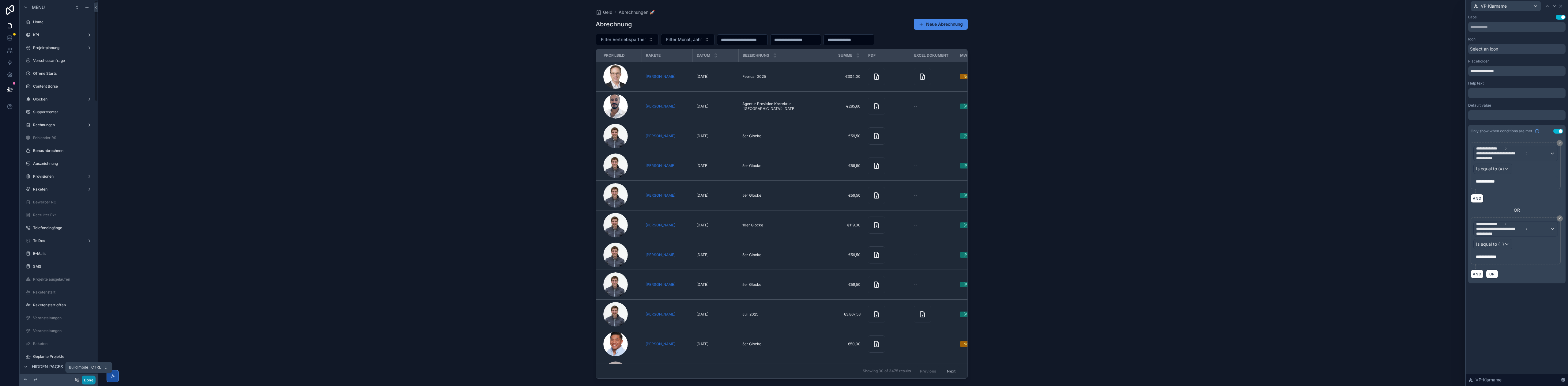
click at [91, 380] on button "Done" at bounding box center [88, 380] width 14 height 9
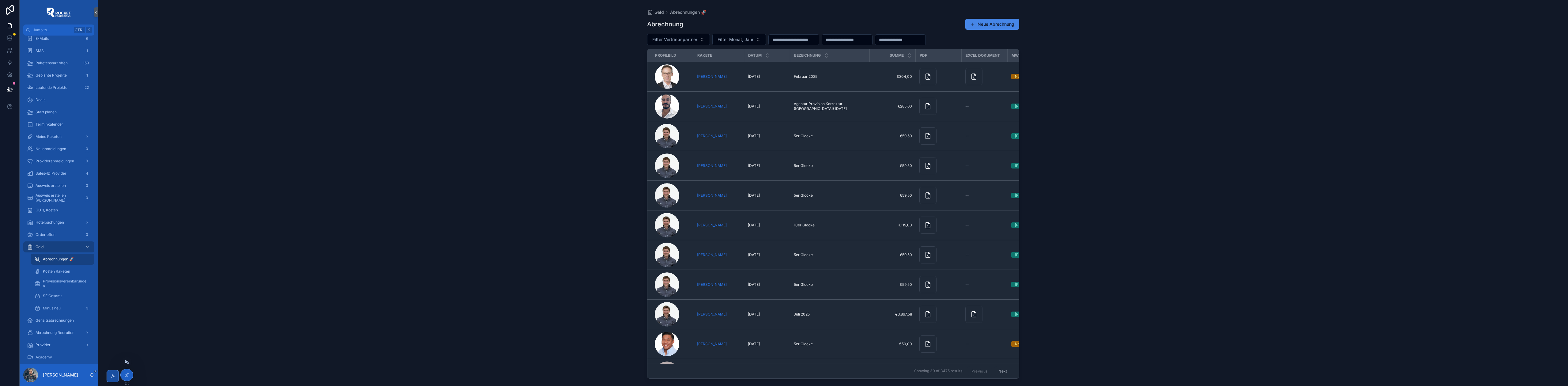
click at [127, 363] on icon at bounding box center [126, 363] width 2 height 1
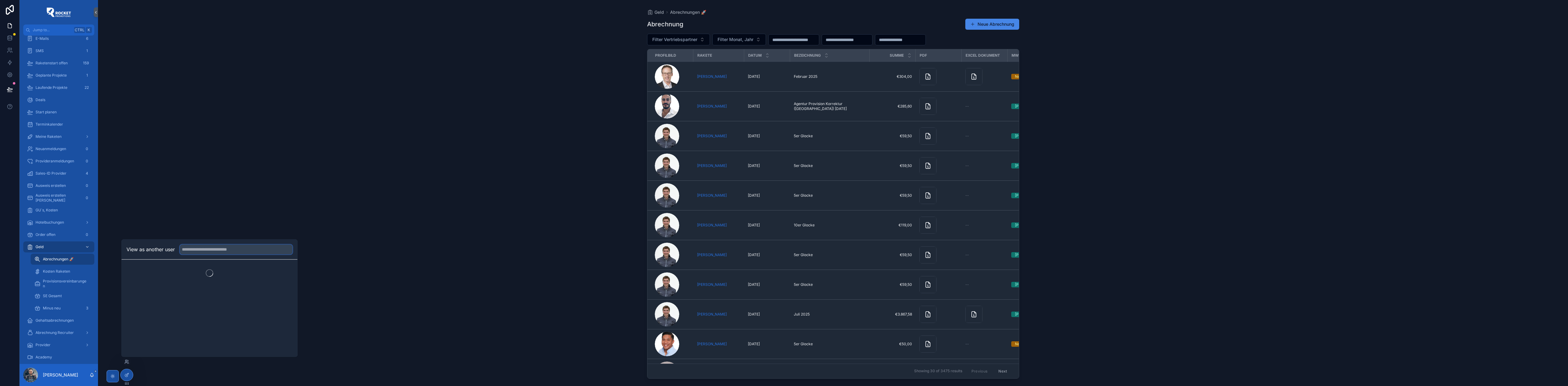
click at [194, 247] on input "text" at bounding box center [236, 249] width 113 height 10
type input "*****"
click at [285, 286] on button "Select" at bounding box center [284, 286] width 16 height 9
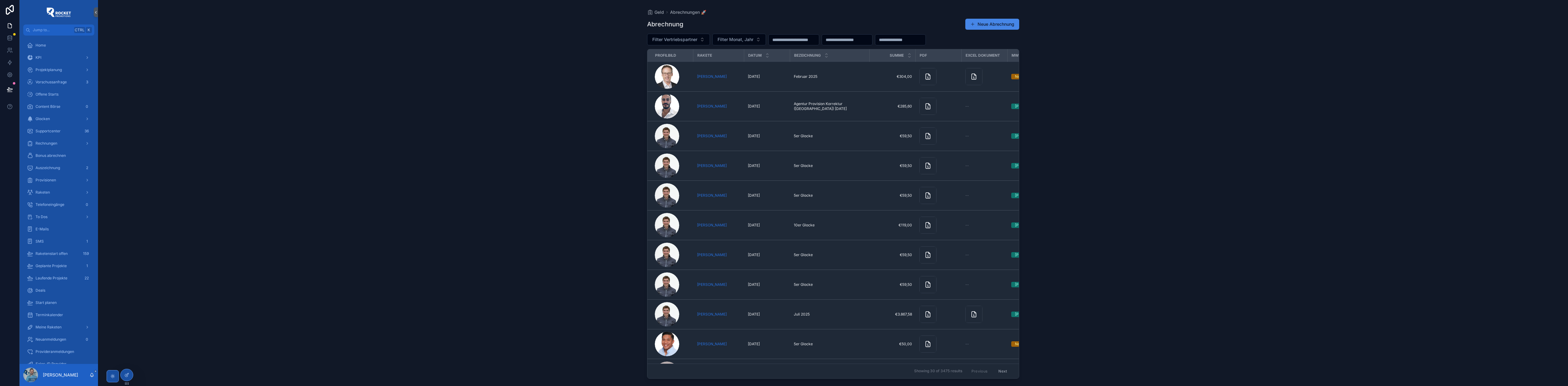
click at [125, 375] on icon at bounding box center [127, 375] width 5 height 5
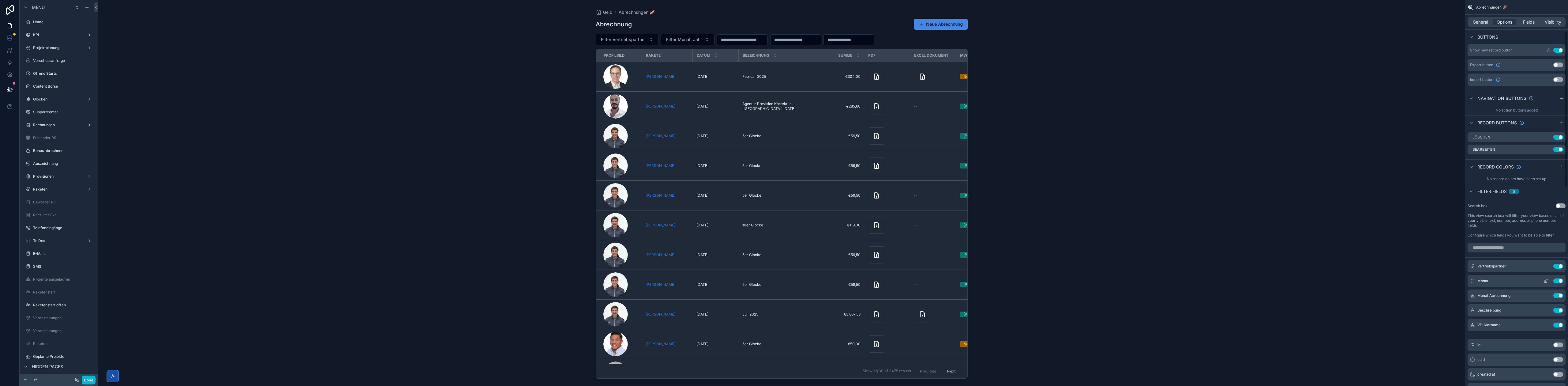
scroll to position [163, 0]
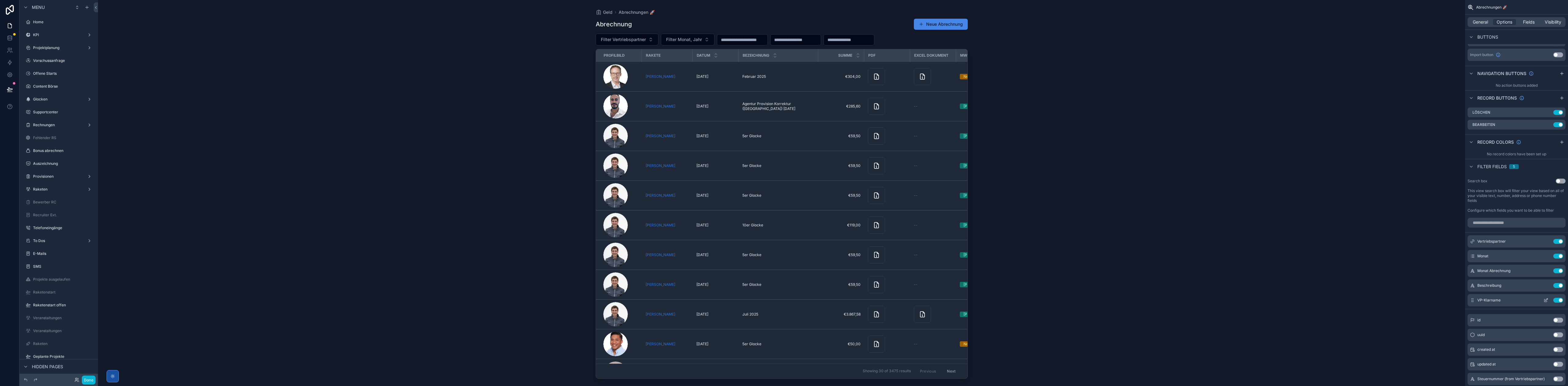
click at [1546, 300] on icon "scrollable content" at bounding box center [1547, 300] width 2 height 2
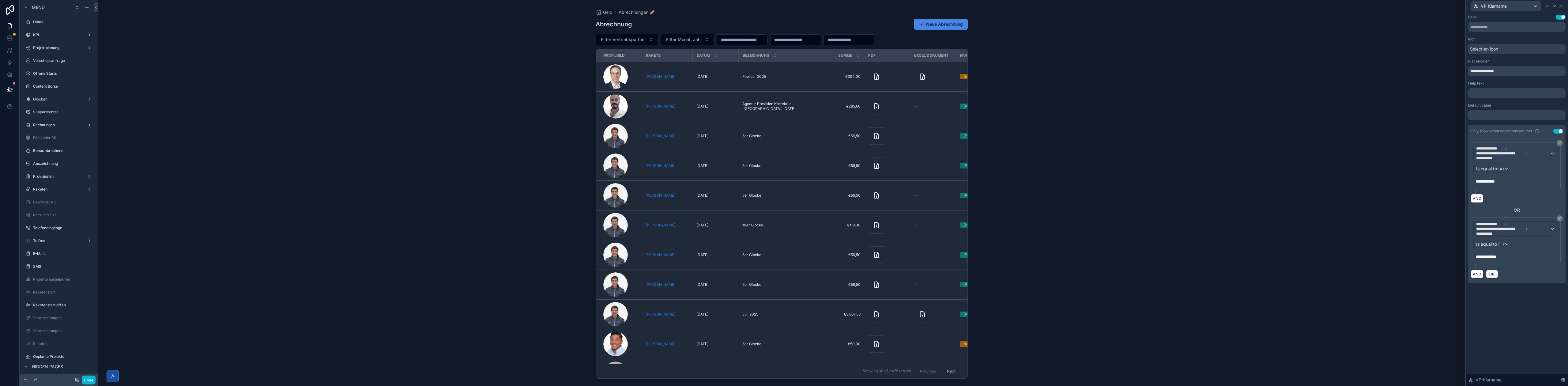
click at [1495, 272] on span "OR" at bounding box center [1492, 274] width 8 height 5
click at [1494, 300] on span "**********" at bounding box center [1487, 301] width 23 height 6
click at [1503, 341] on span "The current user's values" at bounding box center [1503, 342] width 51 height 6
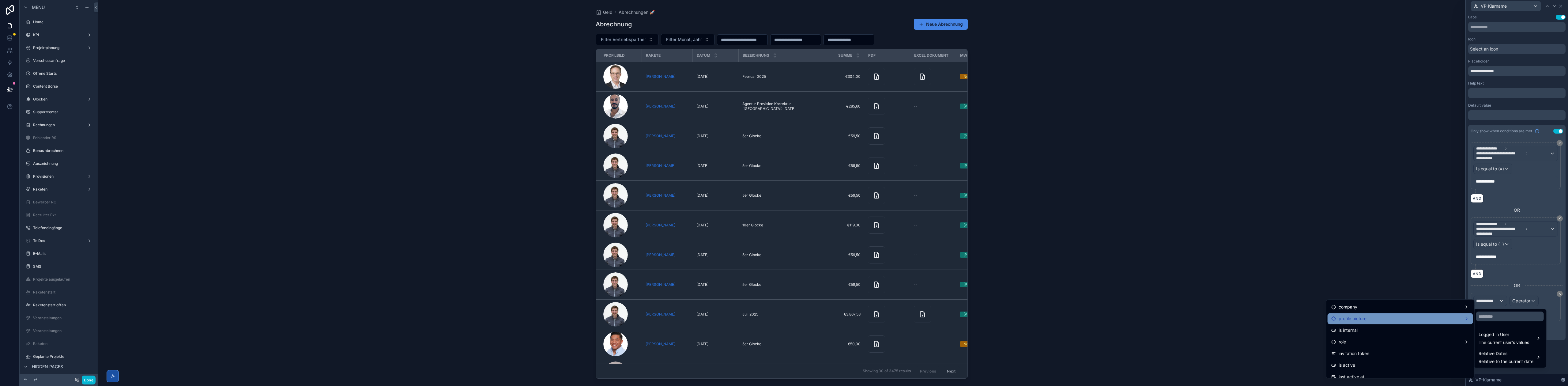
scroll to position [54, 0]
click at [1382, 334] on div "role" at bounding box center [1400, 334] width 138 height 7
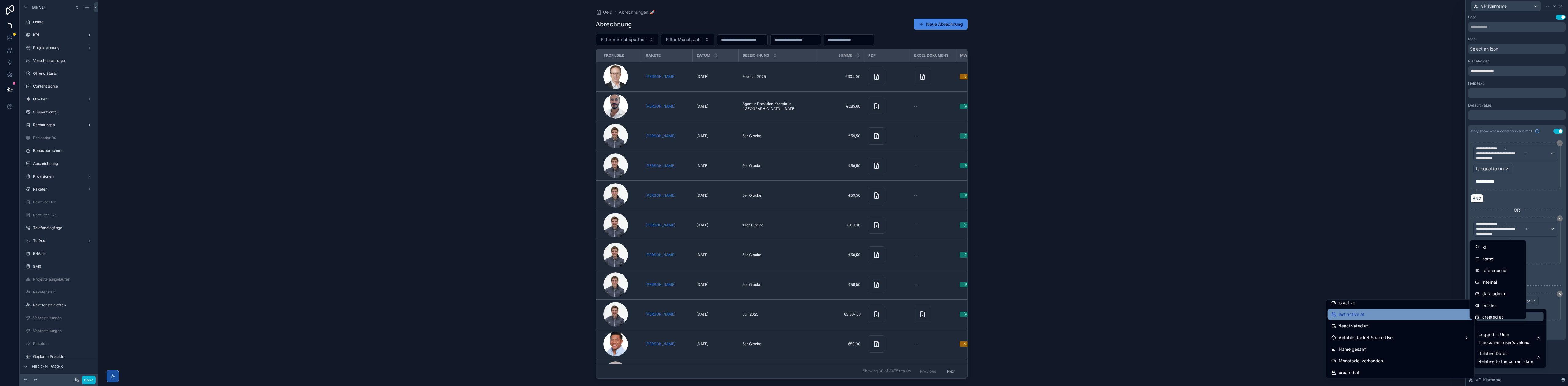
scroll to position [109, 0]
click at [1407, 336] on div "Airtable Rocket Space User" at bounding box center [1400, 337] width 138 height 7
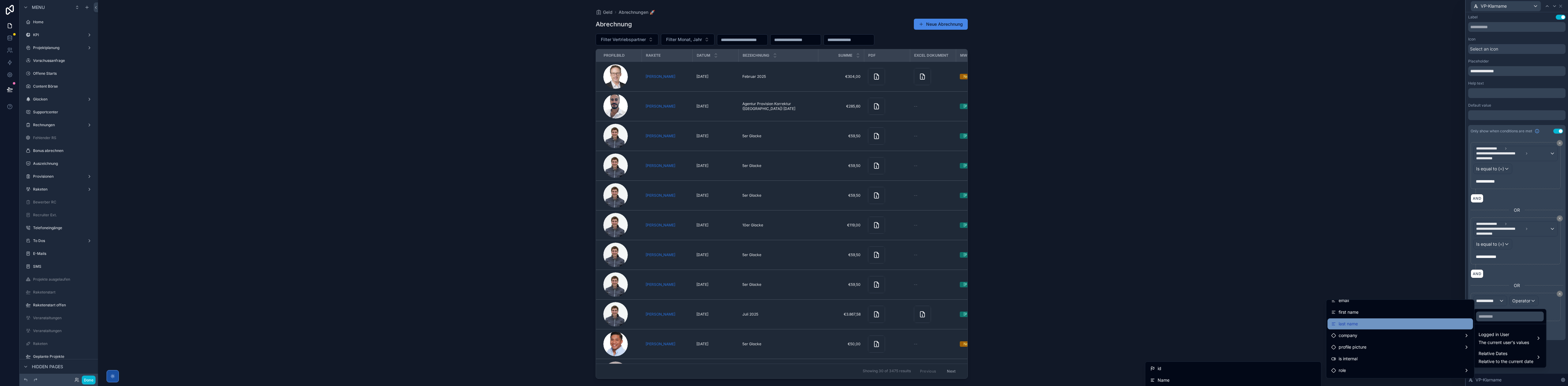
scroll to position [27, 0]
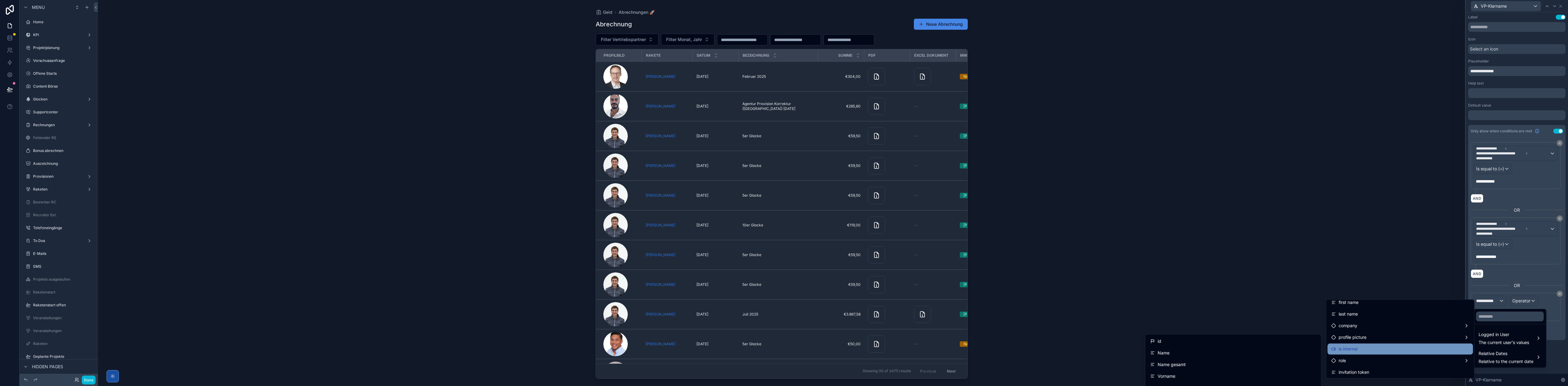
click at [1370, 348] on div "is internal" at bounding box center [1400, 349] width 138 height 7
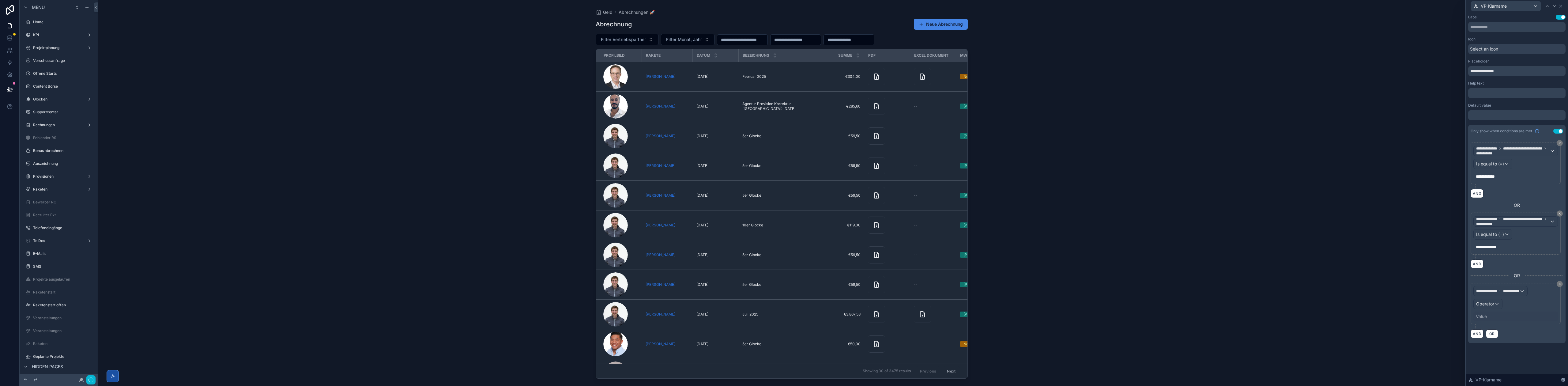
click at [1348, 360] on div "Geld Abrechnungen 🚀 Abrechnung Neue Abrechnung Filter Vertriebspartner Filter M…" at bounding box center [782, 193] width 1367 height 386
click at [1511, 293] on span "**********" at bounding box center [1511, 291] width 16 height 5
click at [1508, 337] on span "Logged in User" at bounding box center [1503, 334] width 51 height 7
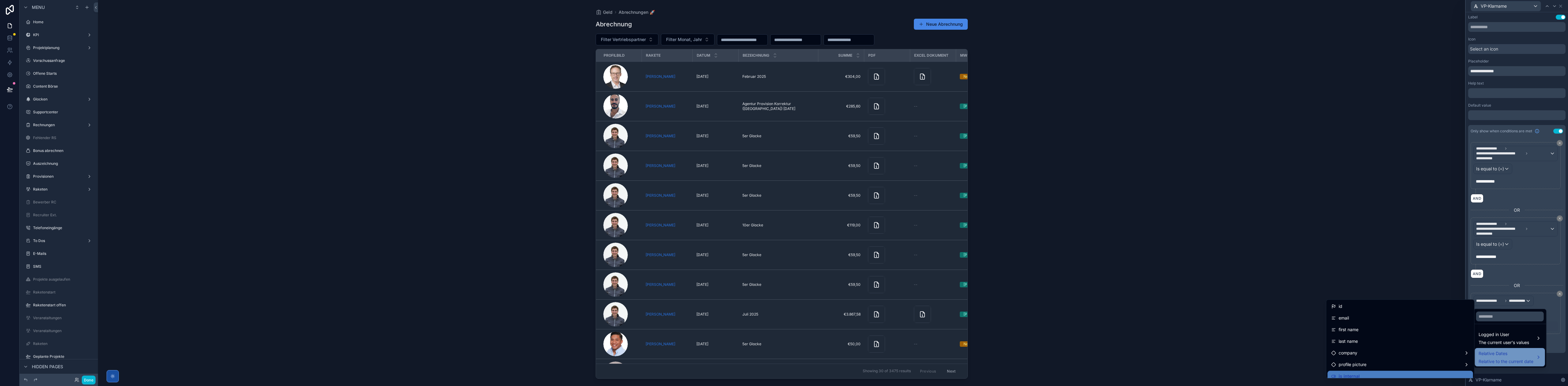
click at [1511, 356] on span "Relative Dates" at bounding box center [1506, 354] width 55 height 7
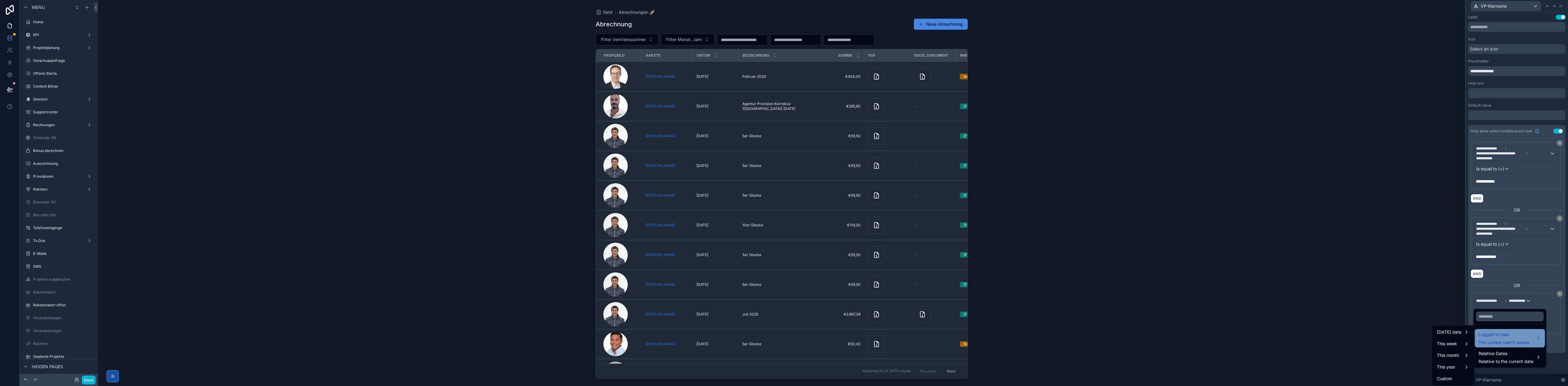
click at [1511, 345] on span "The current user's values" at bounding box center [1503, 342] width 51 height 6
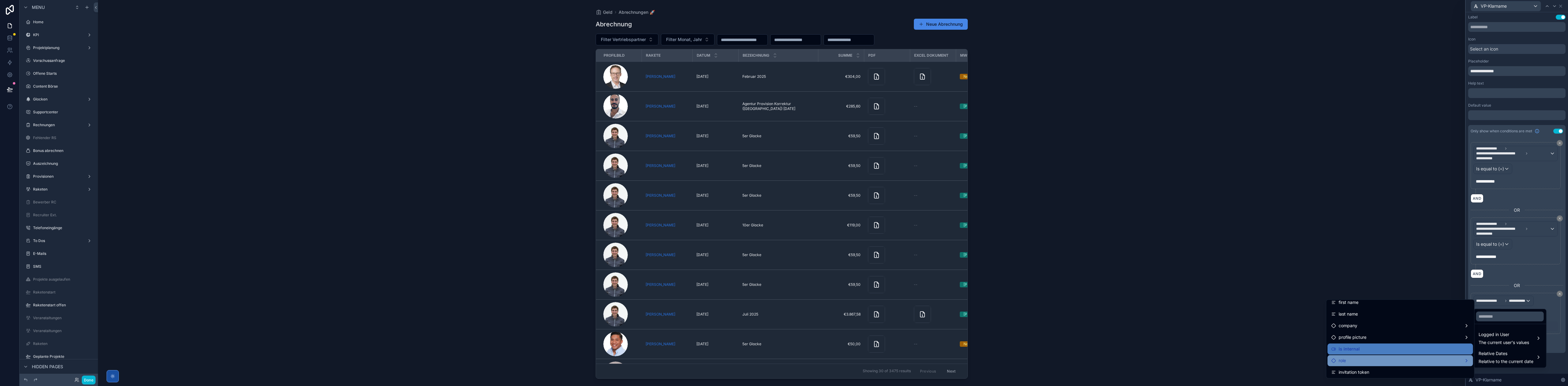
click at [1384, 360] on div "role" at bounding box center [1400, 360] width 138 height 7
click at [1503, 326] on div "name" at bounding box center [1498, 325] width 46 height 7
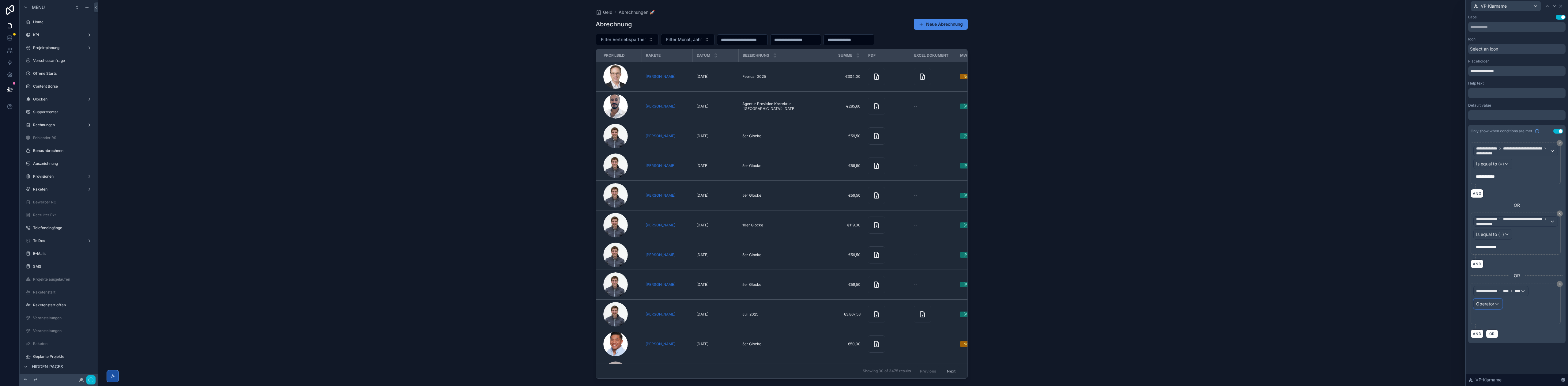
click at [1491, 307] on span "Operator" at bounding box center [1485, 304] width 18 height 6
click at [1498, 317] on div "Operator" at bounding box center [1488, 314] width 29 height 10
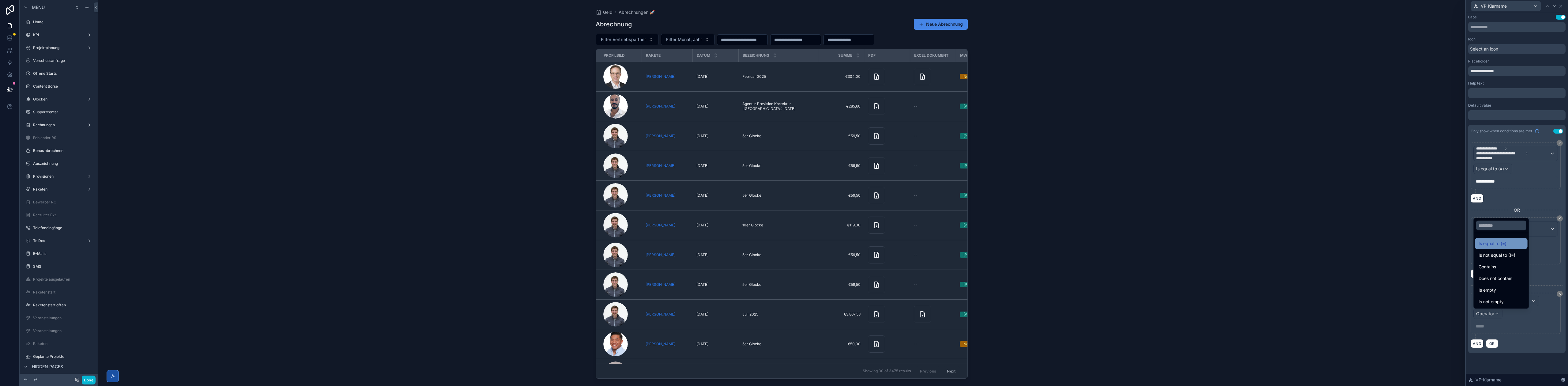
click at [1512, 243] on div "Is equal to (=)" at bounding box center [1501, 244] width 45 height 7
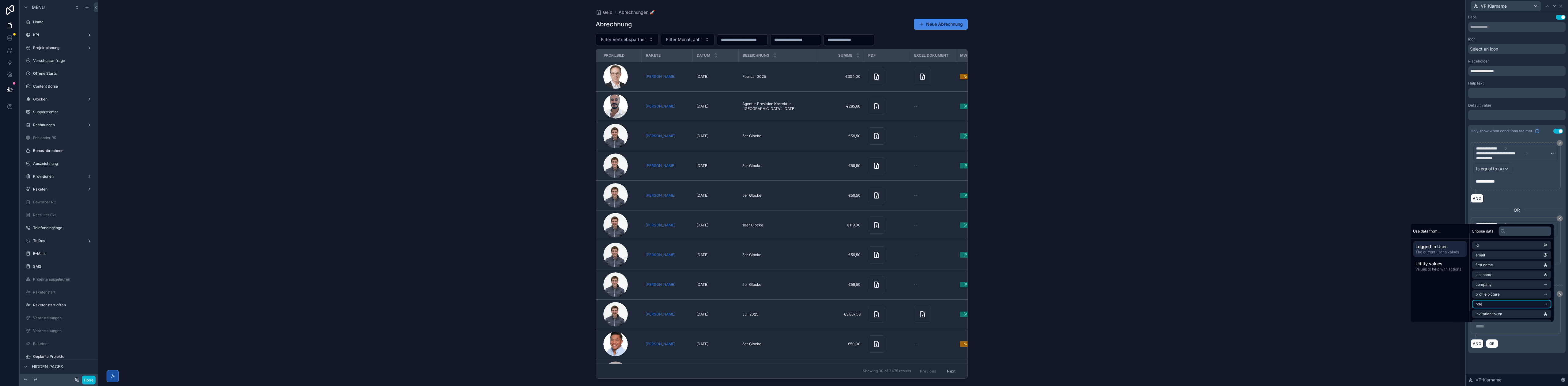
click at [1499, 304] on li "role" at bounding box center [1511, 304] width 79 height 9
click at [1499, 283] on span "users collection" at bounding box center [1489, 286] width 27 height 5
click at [1477, 253] on div "users collection" at bounding box center [1511, 255] width 79 height 9
click at [1500, 266] on li "name" at bounding box center [1511, 266] width 79 height 9
click at [1507, 323] on p "﻿ **** ﻿ ﻿" at bounding box center [1516, 318] width 81 height 10
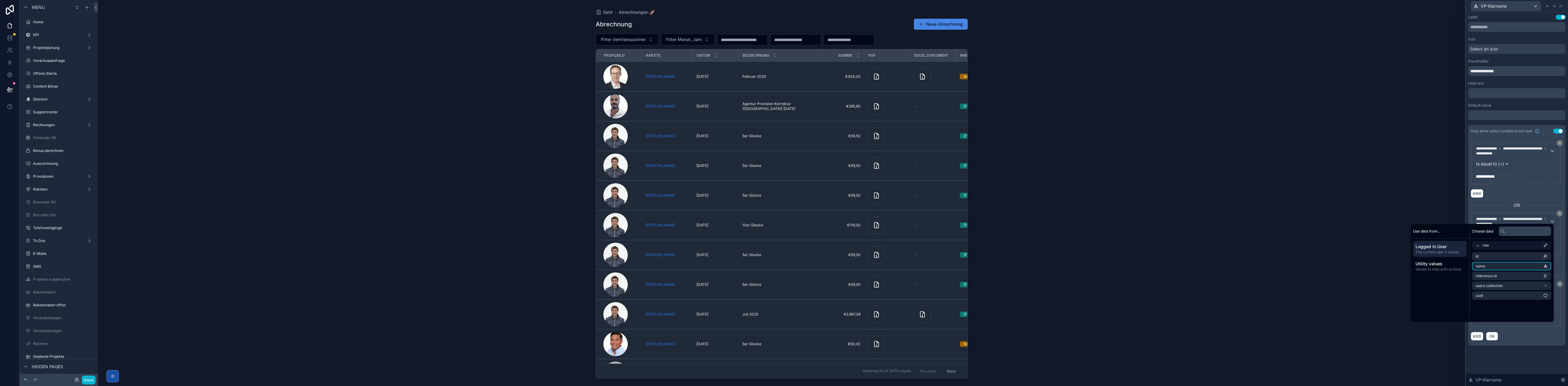
click at [1507, 323] on p "﻿ **** ﻿ ﻿" at bounding box center [1516, 318] width 81 height 10
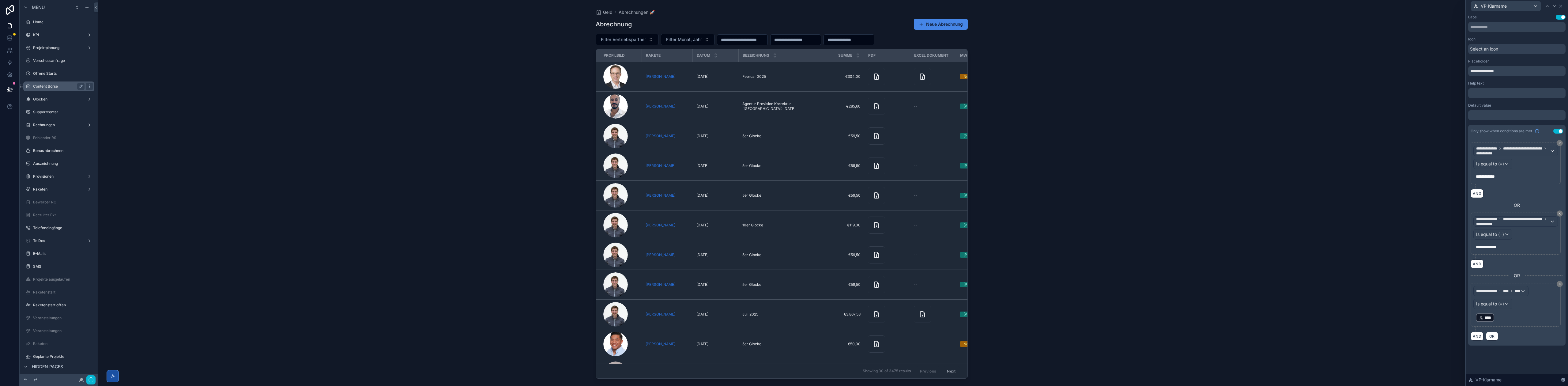
click at [1501, 323] on p "﻿ **** ﻿ ﻿" at bounding box center [1516, 318] width 81 height 10
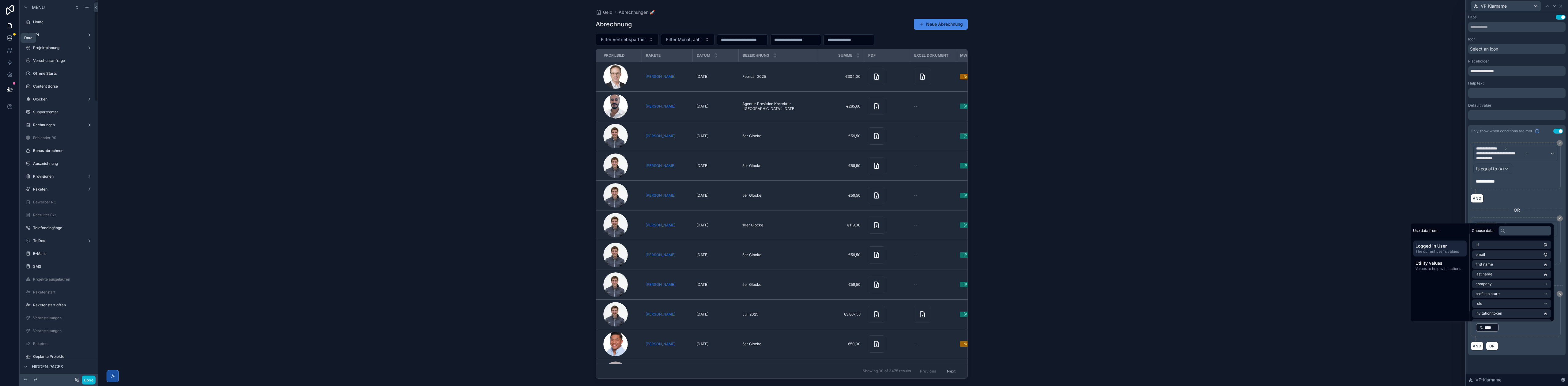
click at [12, 39] on icon at bounding box center [10, 38] width 6 height 6
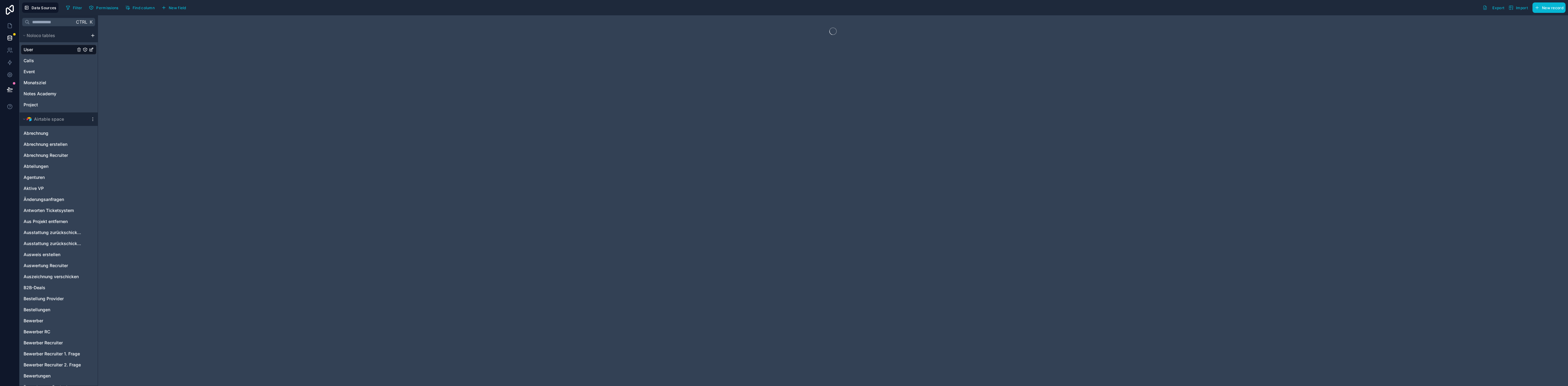
click at [43, 50] on div "User" at bounding box center [58, 49] width 75 height 10
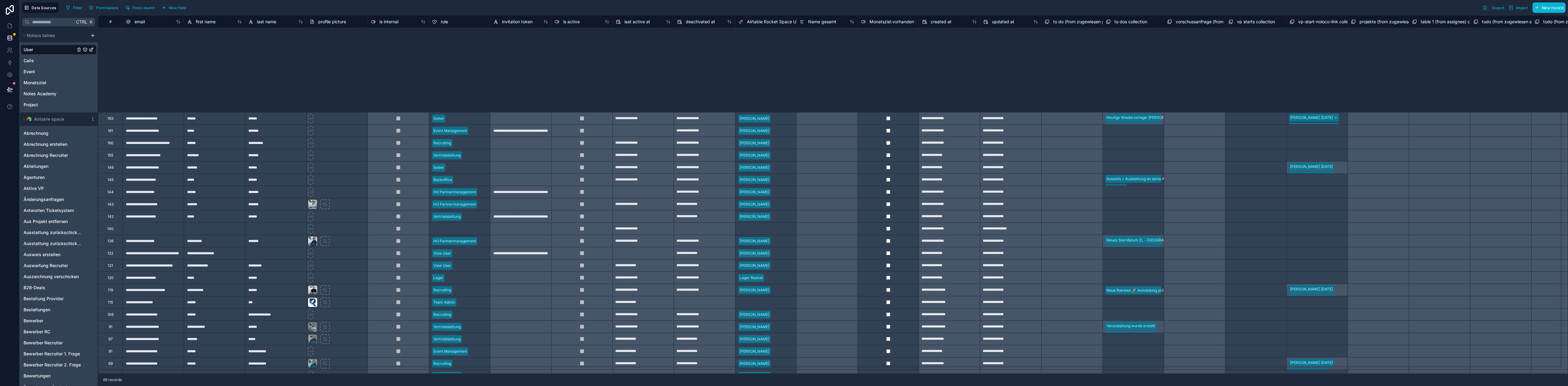
scroll to position [300, 0]
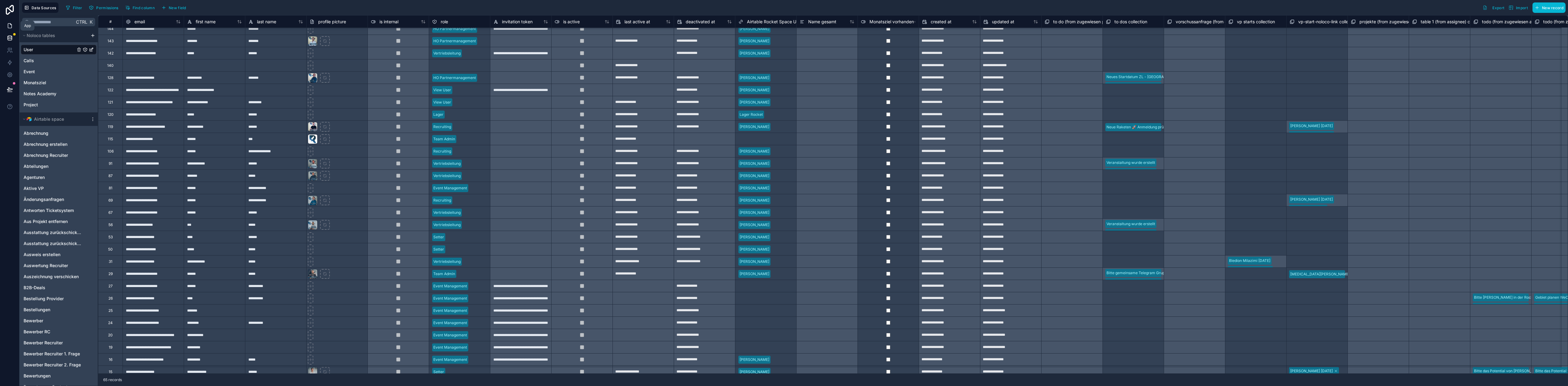
click at [9, 26] on icon at bounding box center [10, 26] width 6 height 6
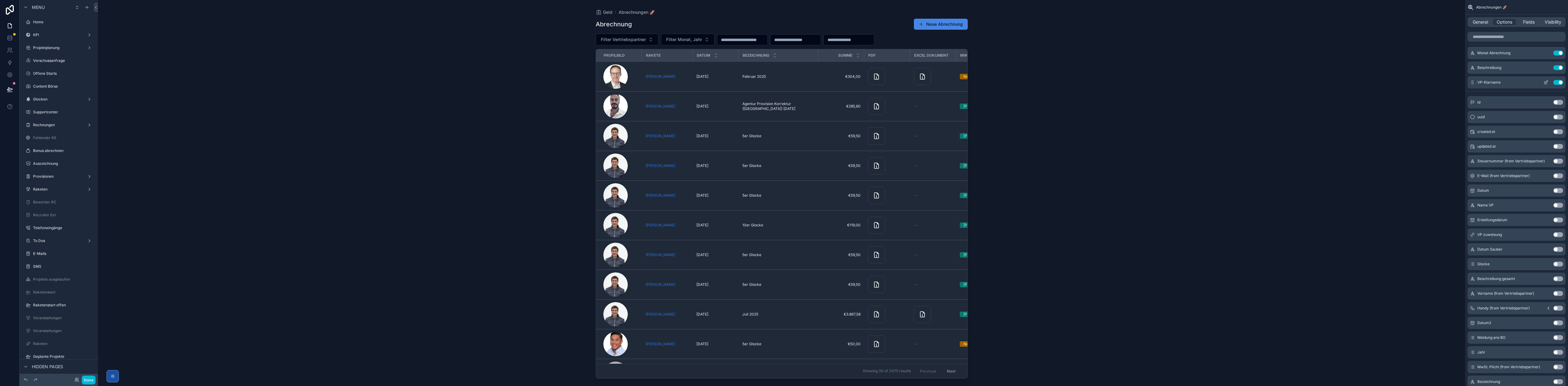
click at [1544, 82] on icon "scrollable content" at bounding box center [1546, 82] width 5 height 5
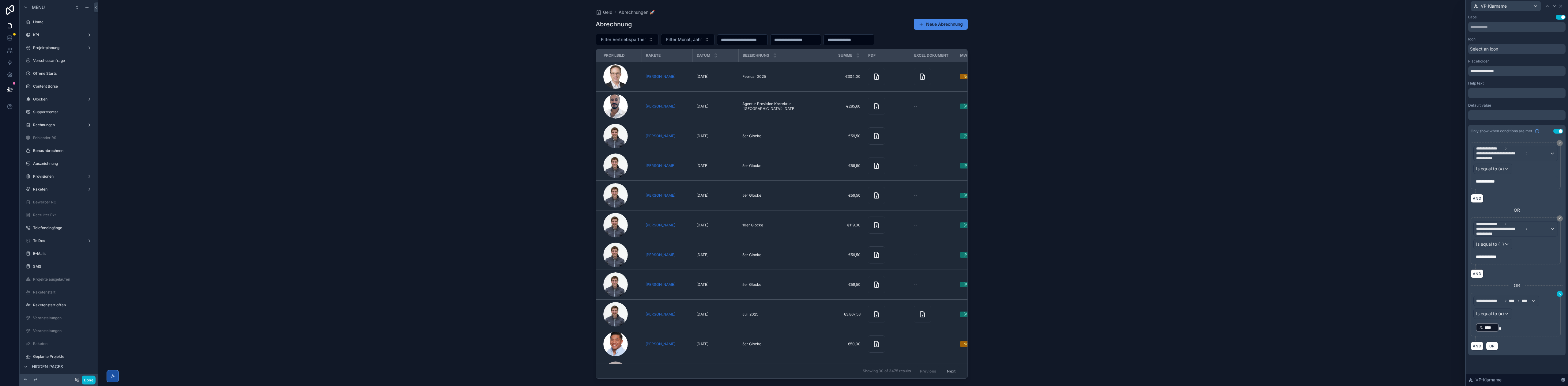
click at [1558, 293] on icon at bounding box center [1559, 293] width 4 height 4
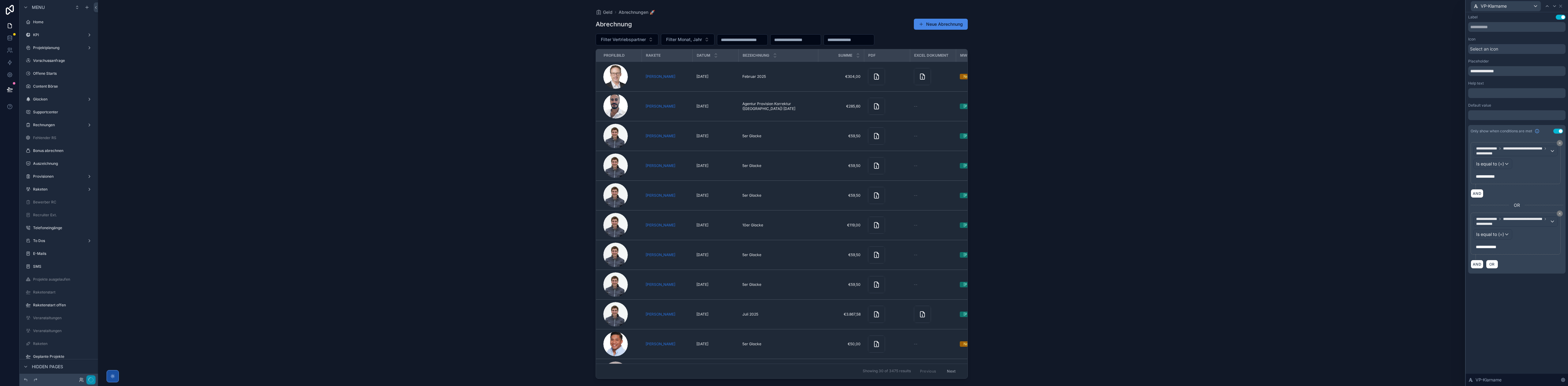
click at [91, 379] on icon "button" at bounding box center [91, 380] width 5 height 5
click at [92, 378] on button "Done" at bounding box center [88, 380] width 14 height 9
click at [9, 89] on icon at bounding box center [10, 89] width 5 height 3
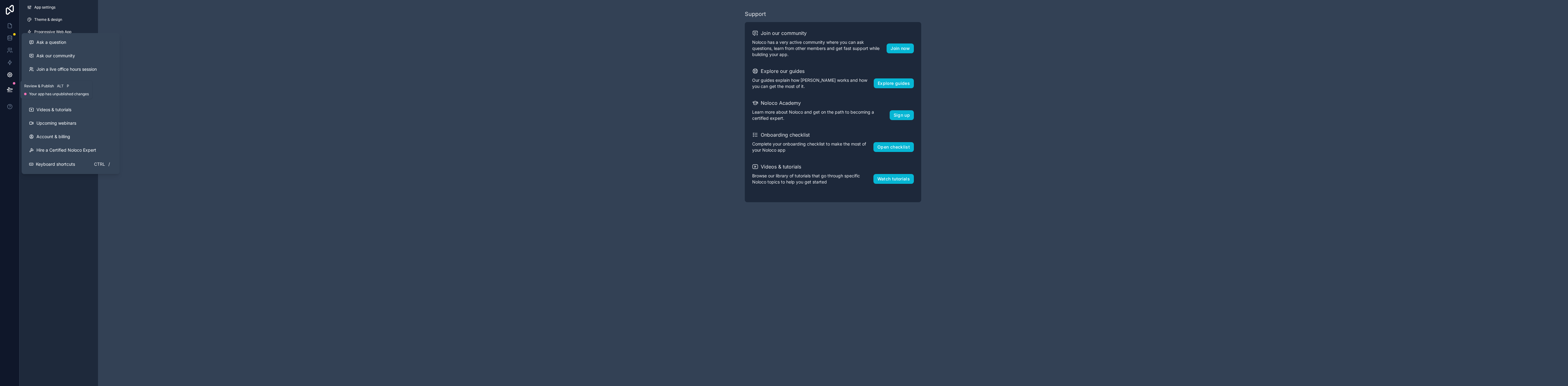
click at [9, 92] on icon at bounding box center [10, 92] width 5 height 0
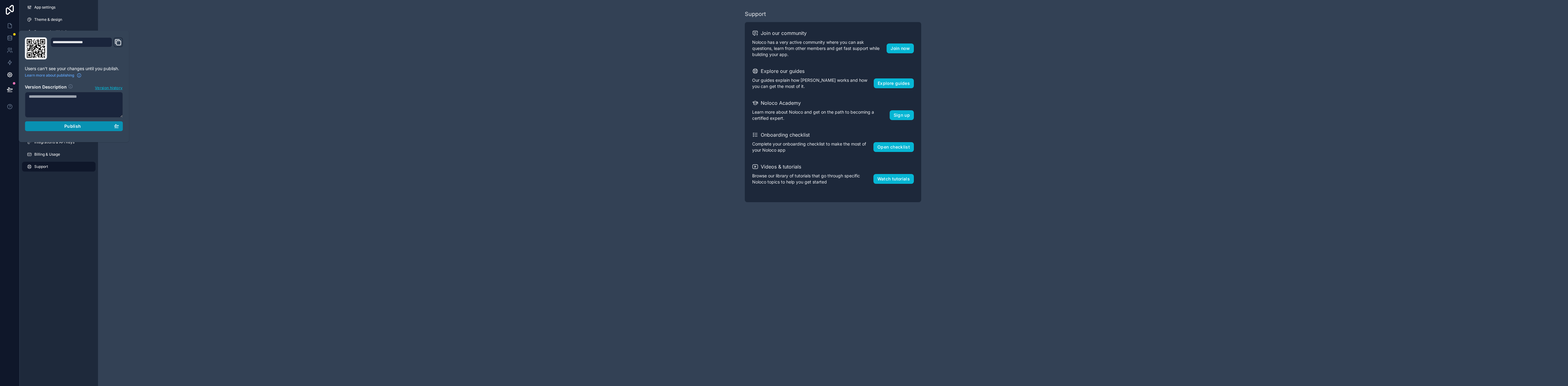
click at [57, 130] on button "Publish" at bounding box center [74, 126] width 98 height 10
click at [12, 23] on icon at bounding box center [10, 26] width 6 height 6
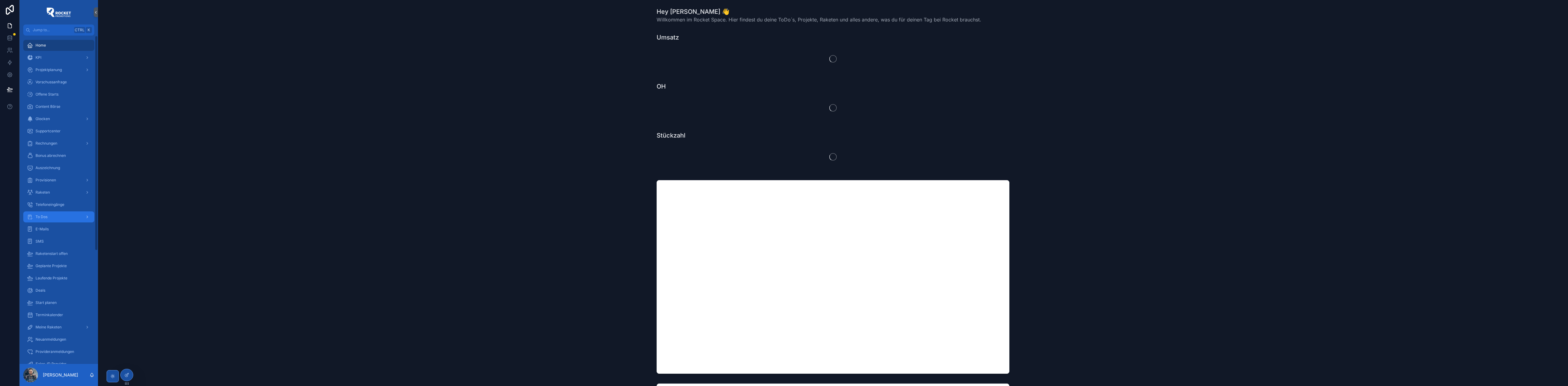
click at [47, 216] on span "To Dos" at bounding box center [41, 217] width 12 height 5
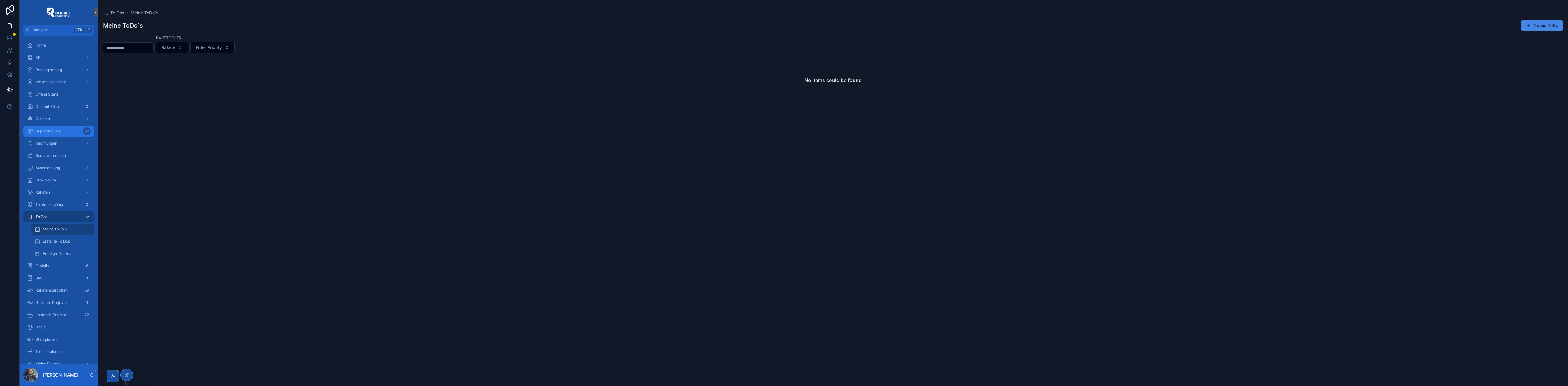
click at [57, 130] on span "Supportcenter" at bounding box center [47, 131] width 25 height 5
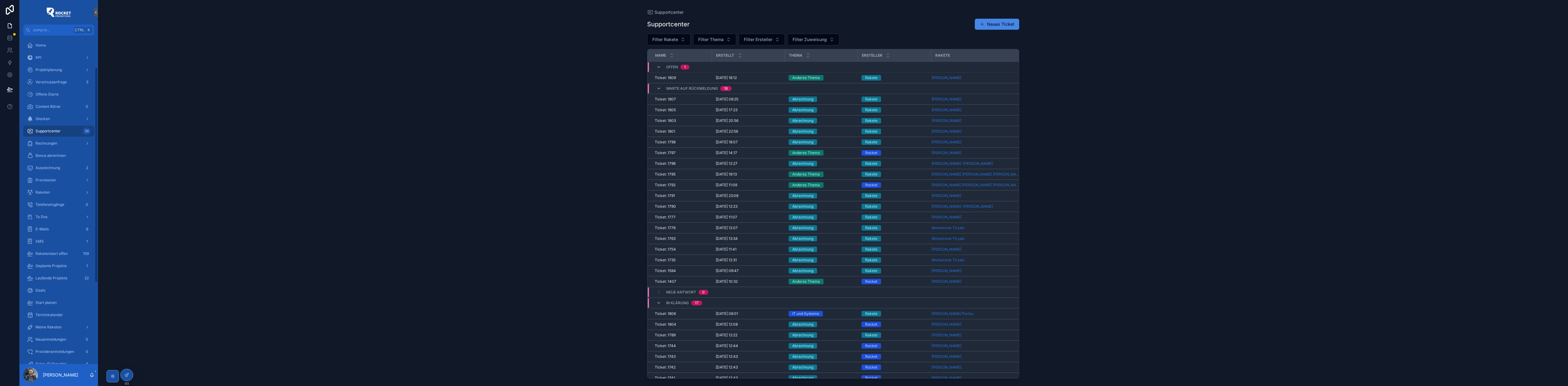
scroll to position [173, 0]
